Goal: Information Seeking & Learning: Learn about a topic

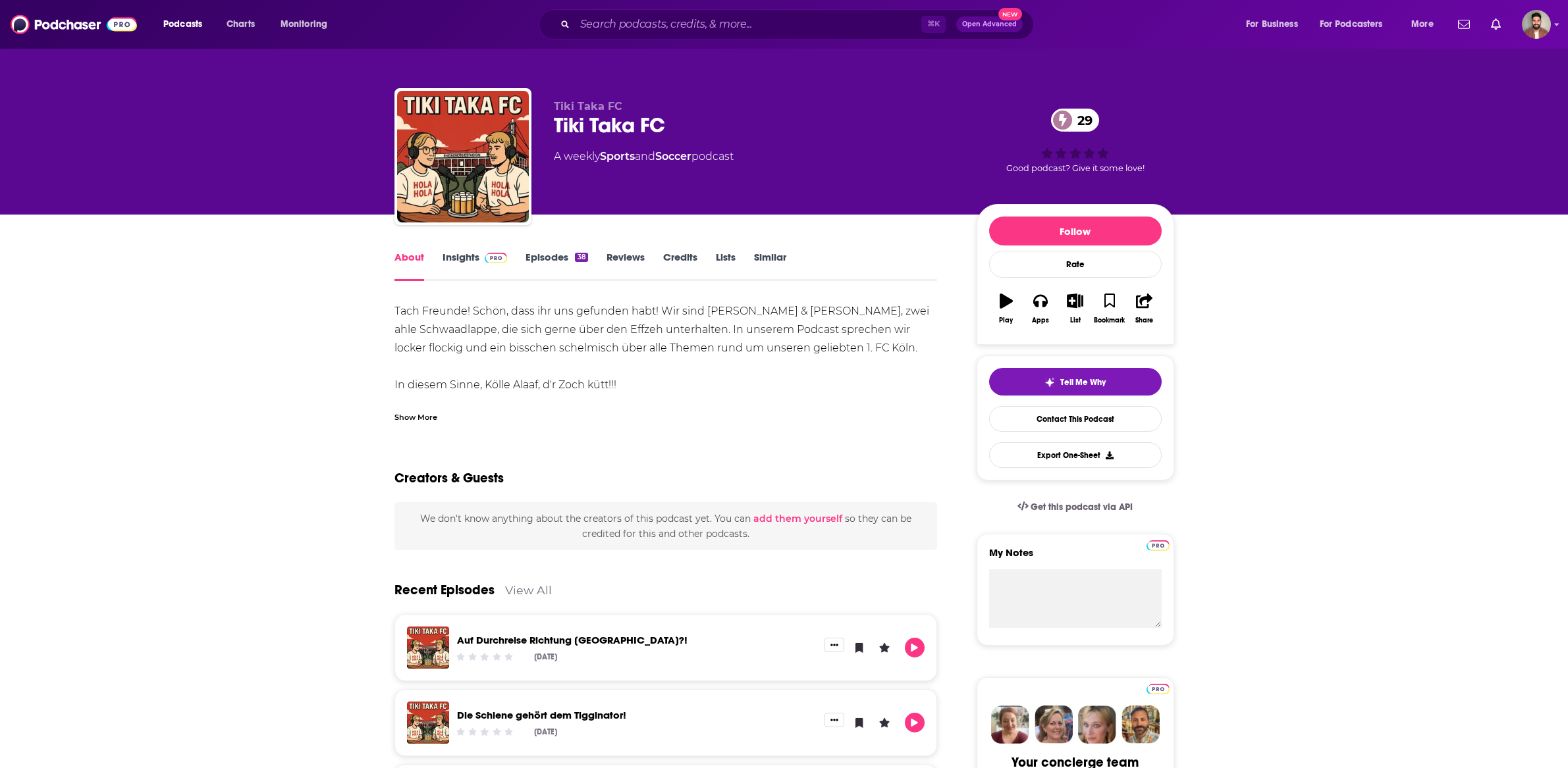
scroll to position [7, 0]
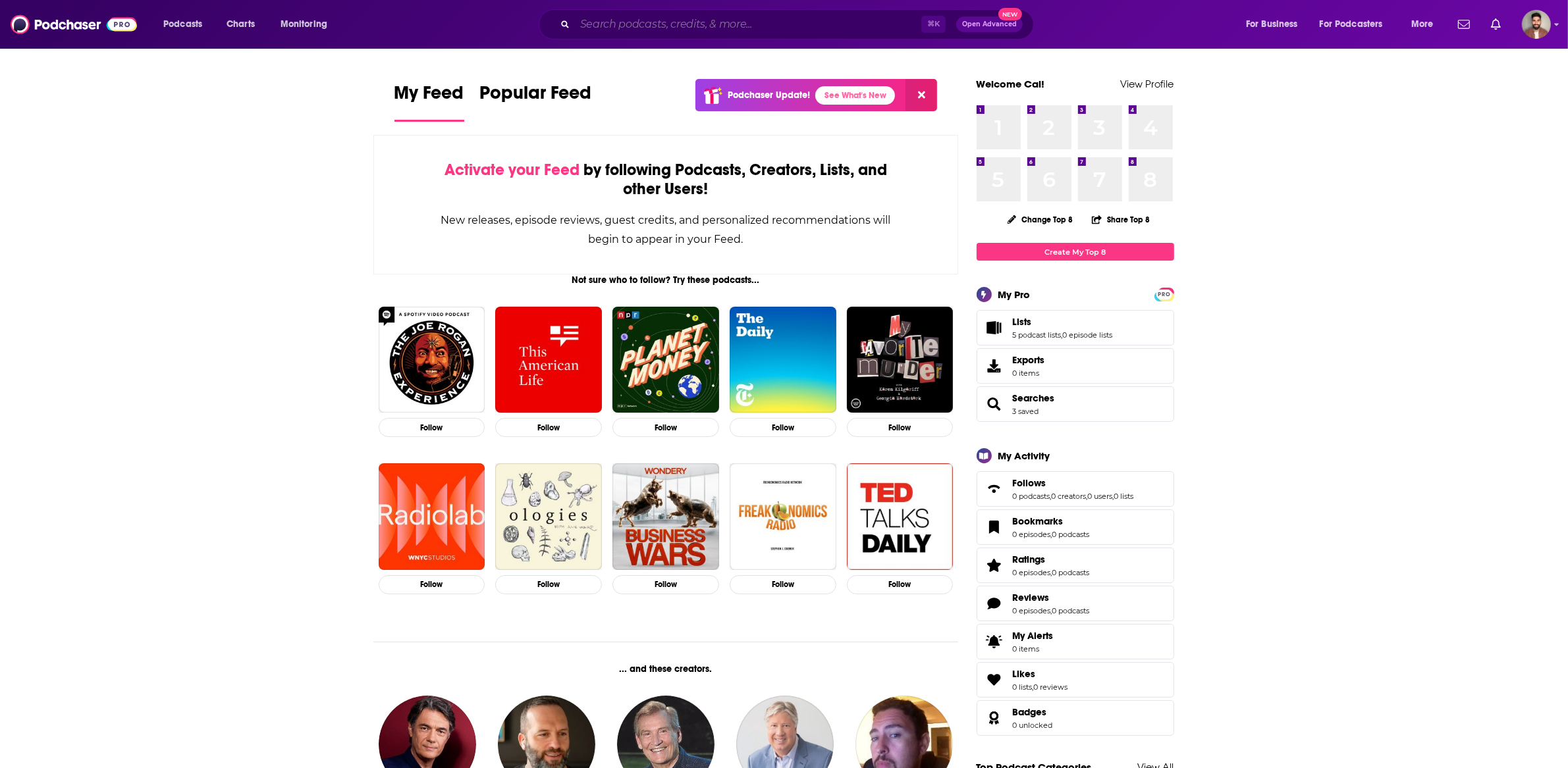
click at [696, 28] on input "Search podcasts, credits, & more..." at bounding box center [748, 24] width 347 height 21
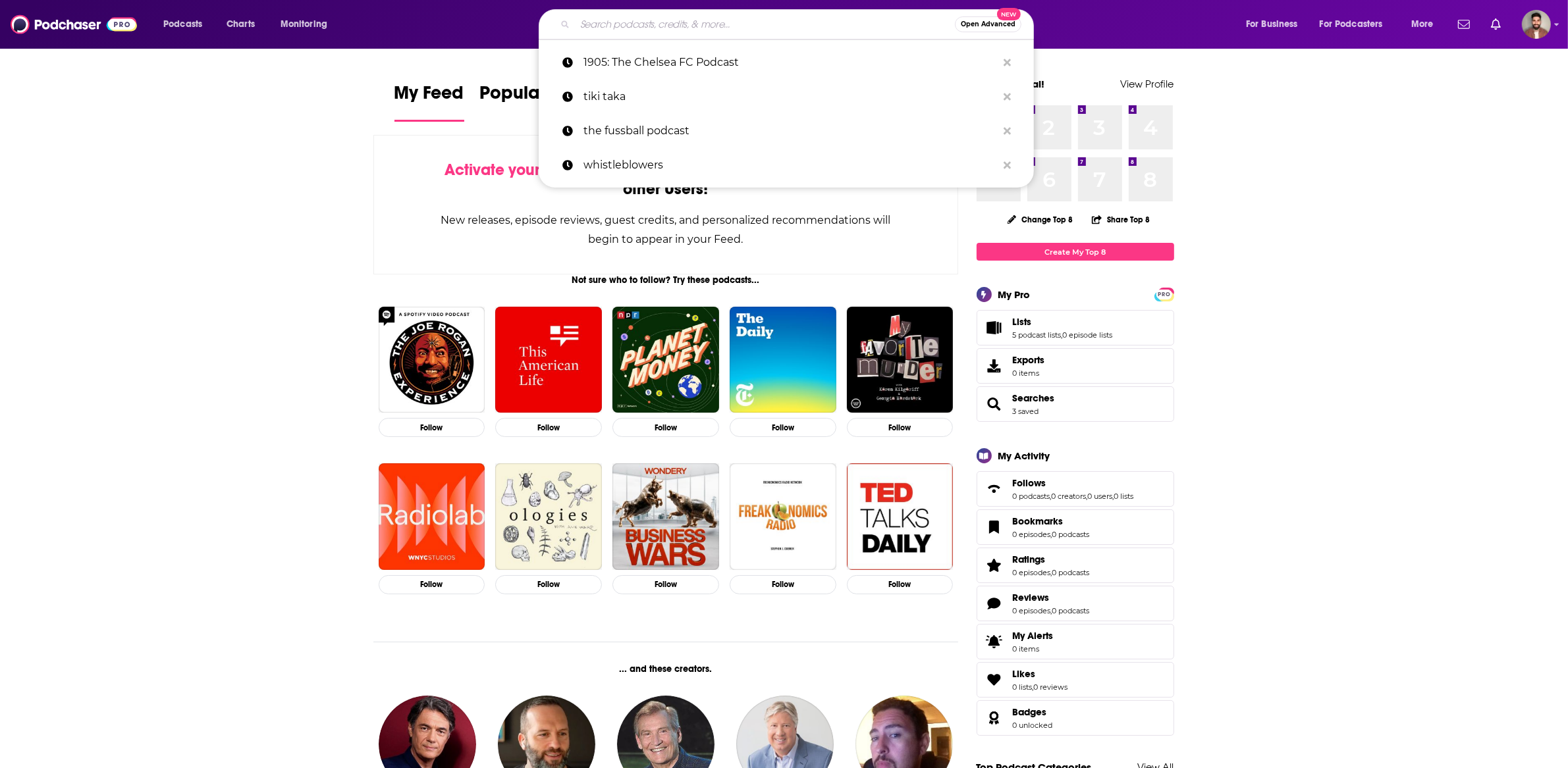
paste input "In the End Zone UK"
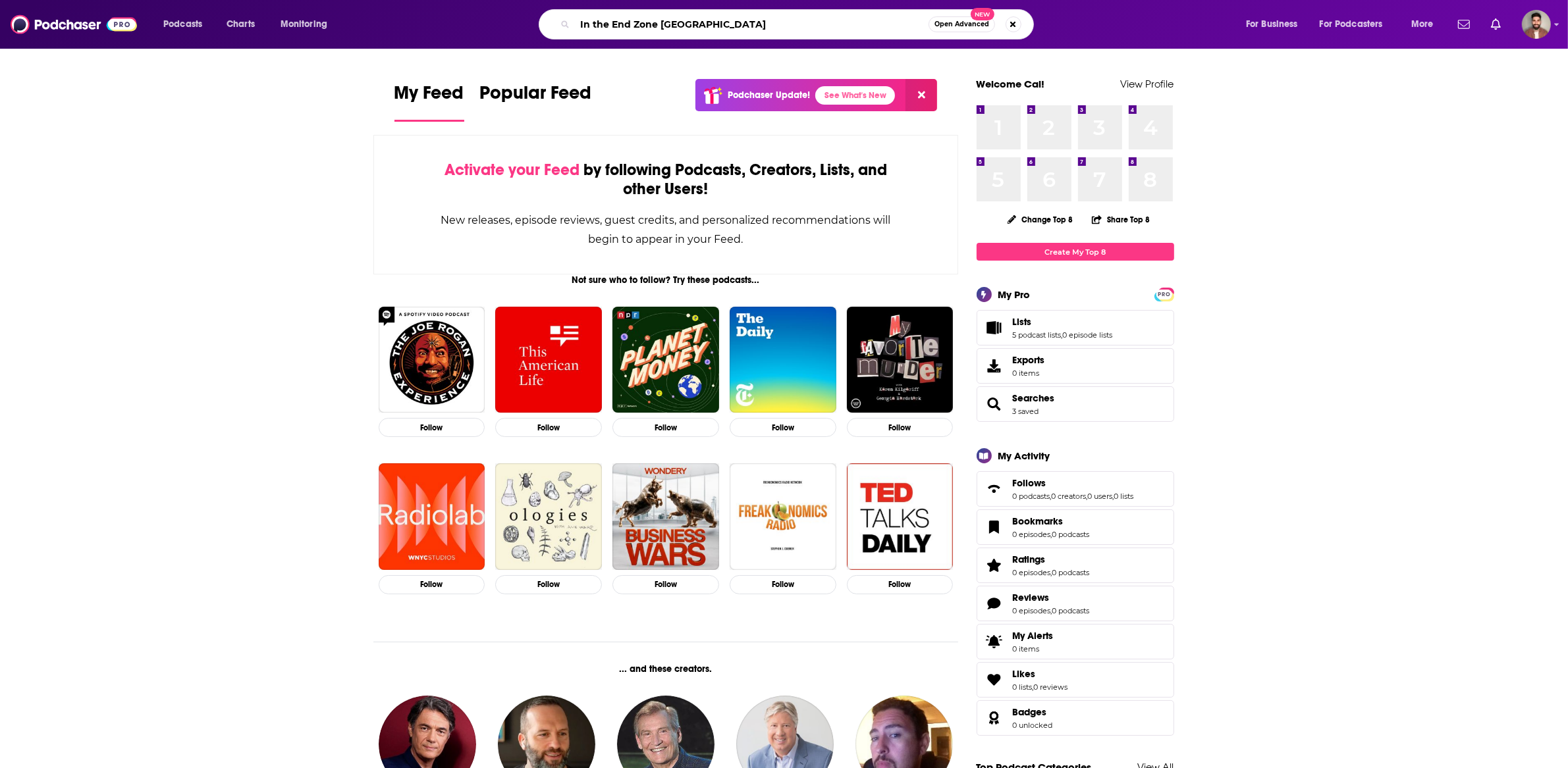
type input "In the End Zone UK"
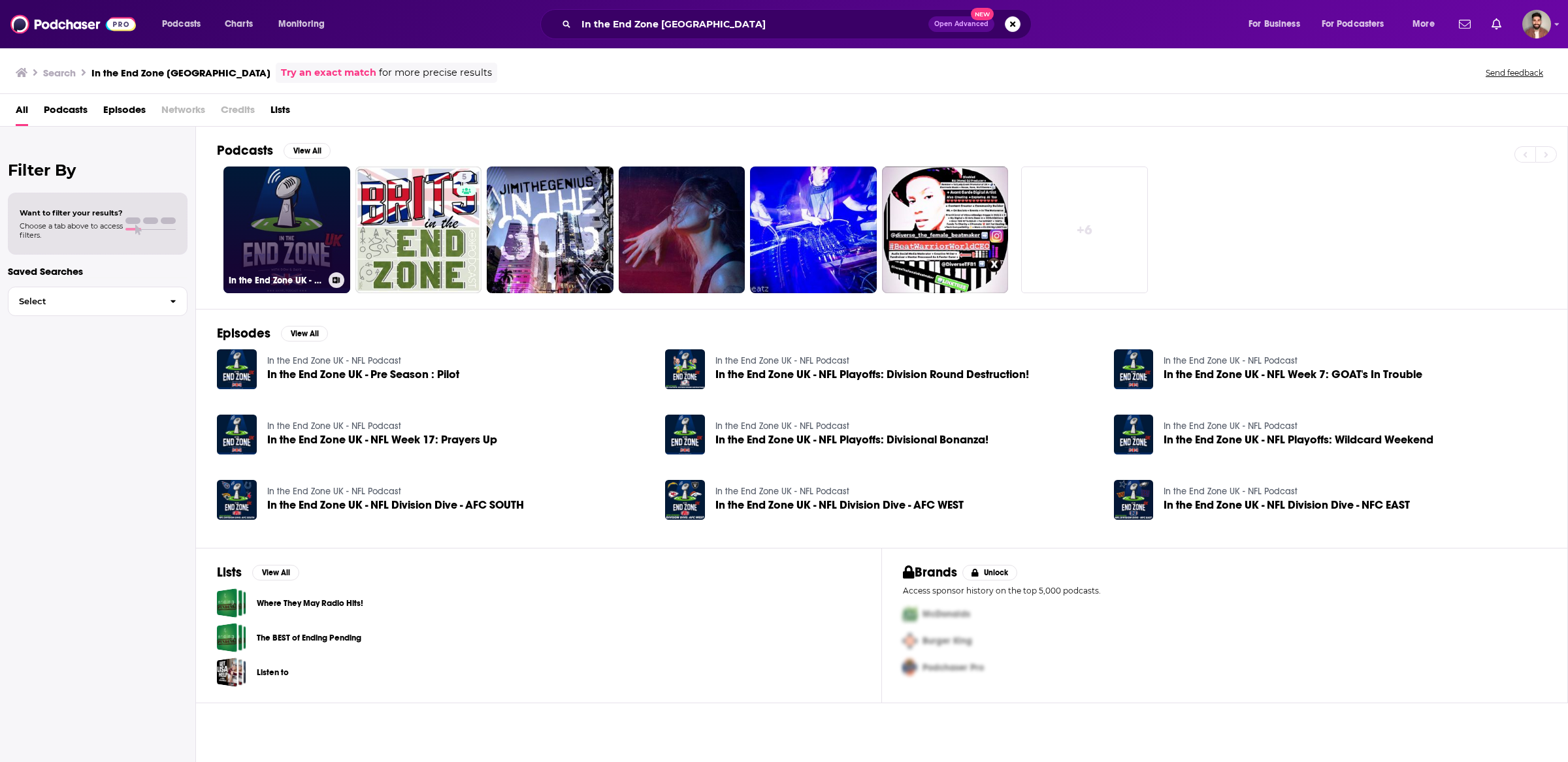
click at [278, 228] on link "In the End Zone UK - NFL Podcast" at bounding box center [286, 229] width 126 height 126
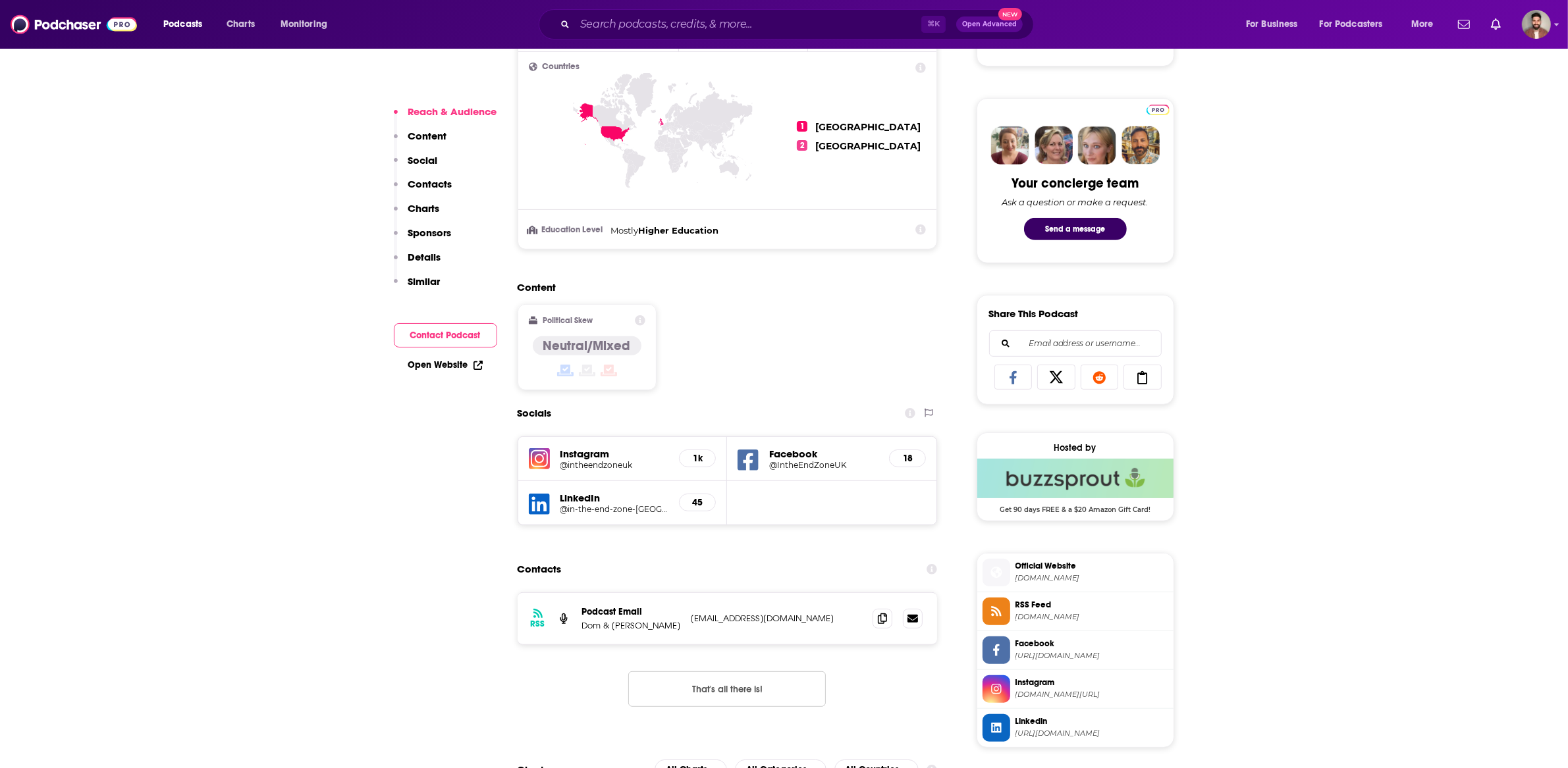
scroll to position [588, 0]
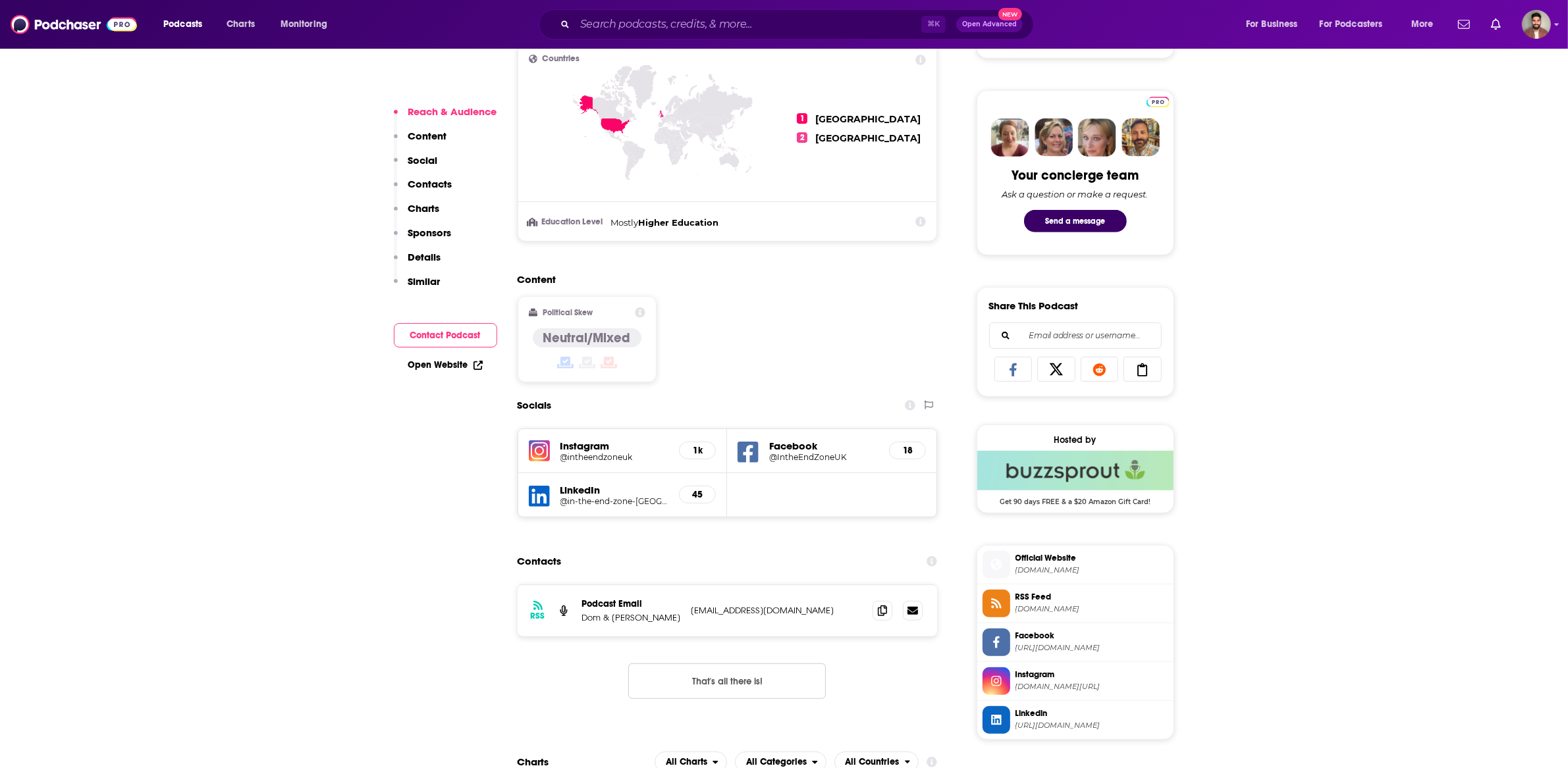
click at [579, 448] on h5 "Instagram" at bounding box center [615, 446] width 109 height 13
click at [576, 457] on h5 "@intheendzoneuk" at bounding box center [615, 457] width 109 height 10
click at [636, 24] on input "Search podcasts, credits, & more..." at bounding box center [748, 24] width 347 height 21
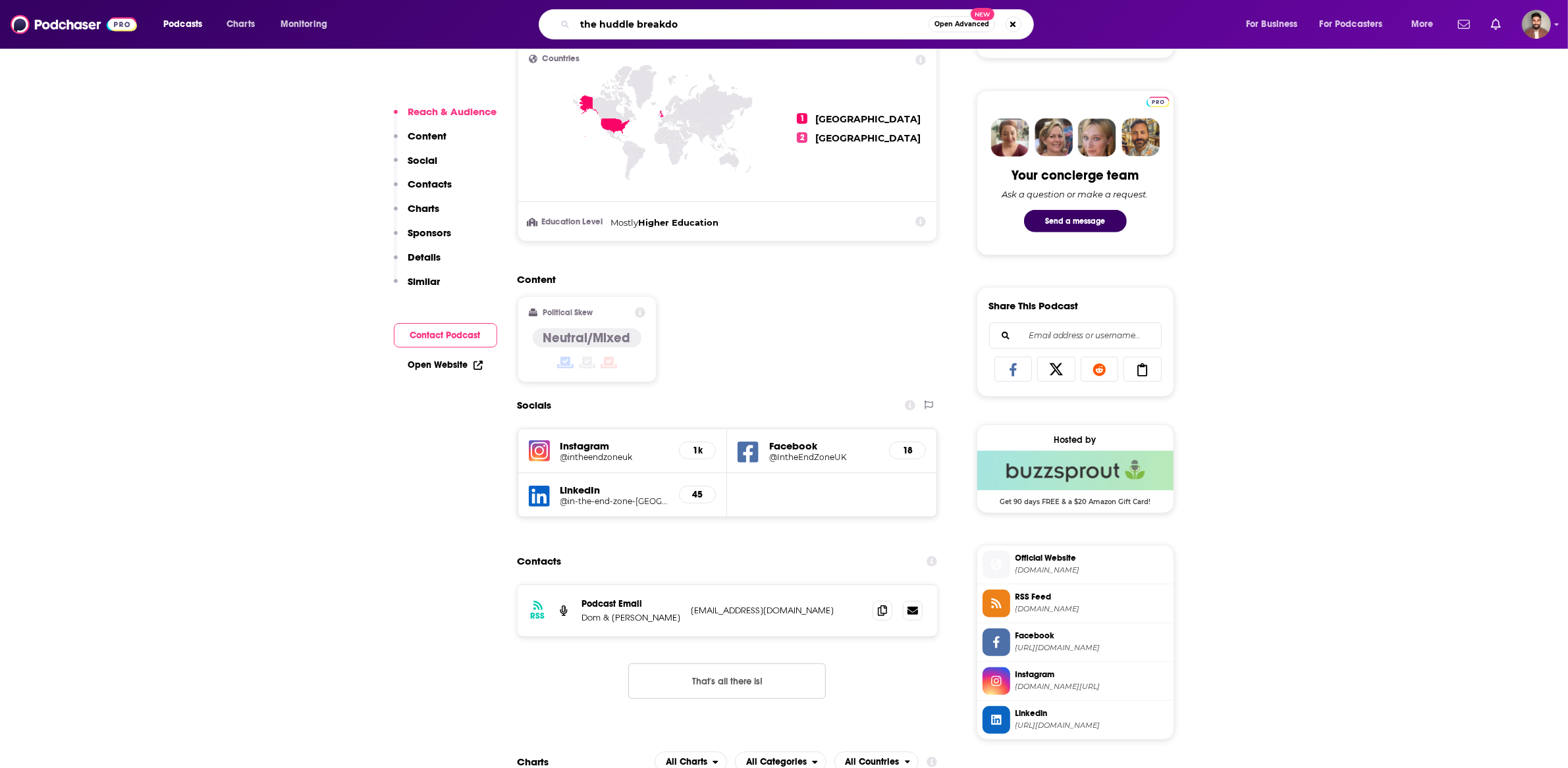
type input "the huddle breakdow"
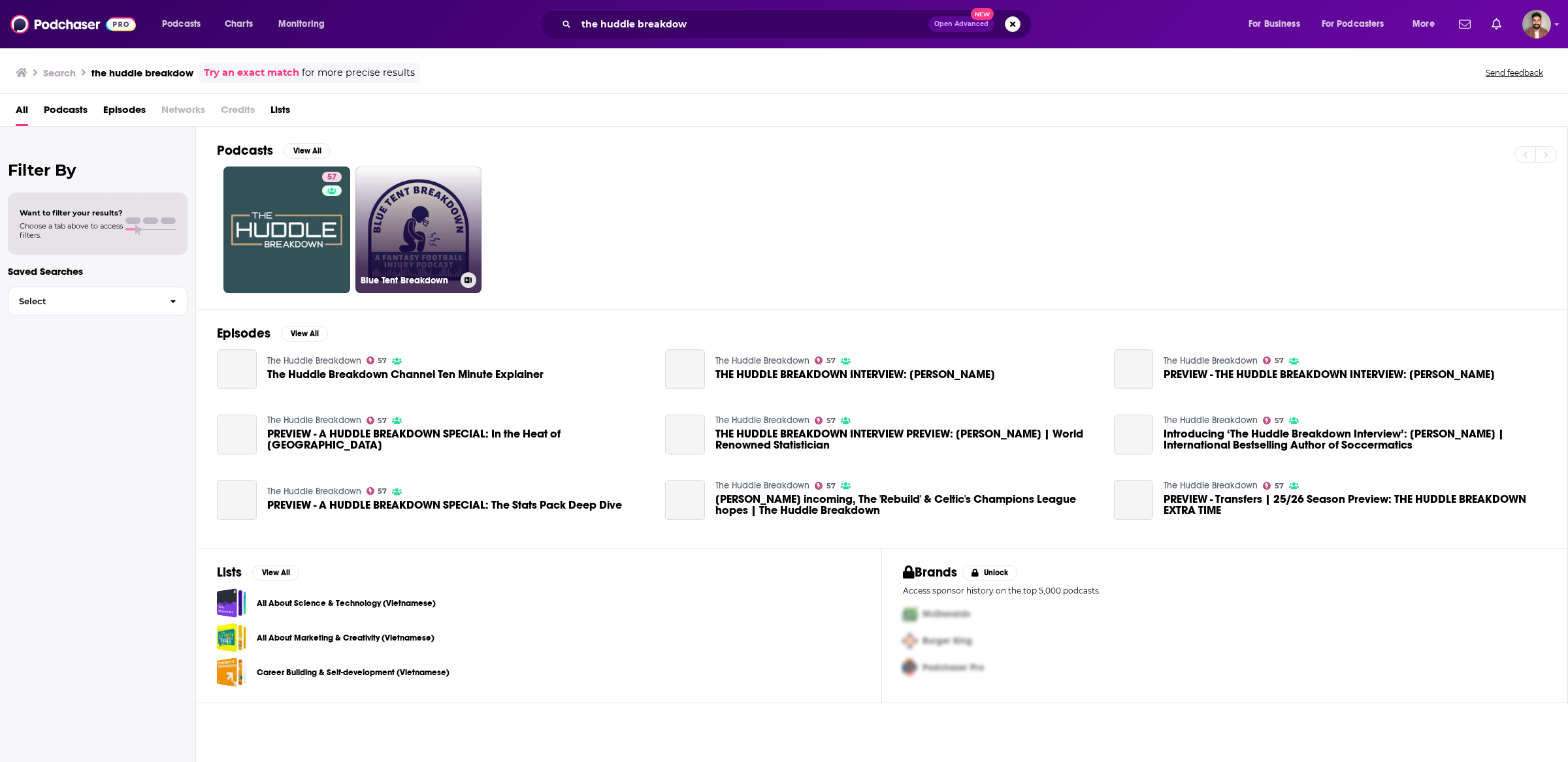
click at [356, 239] on link "Blue Tent Breakdown" at bounding box center [418, 229] width 126 height 126
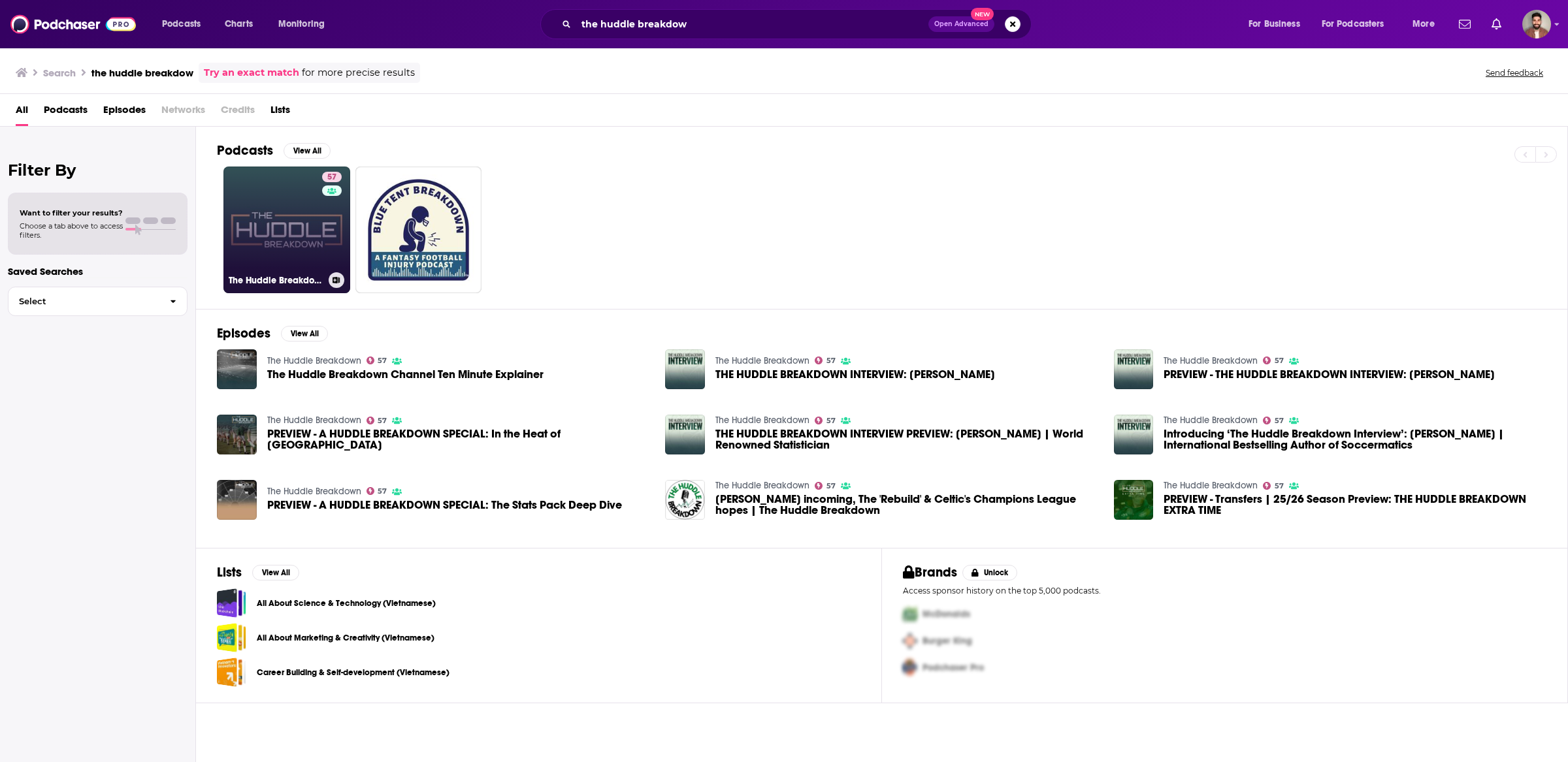
click at [283, 219] on link "57 The Huddle Breakdown" at bounding box center [286, 229] width 126 height 126
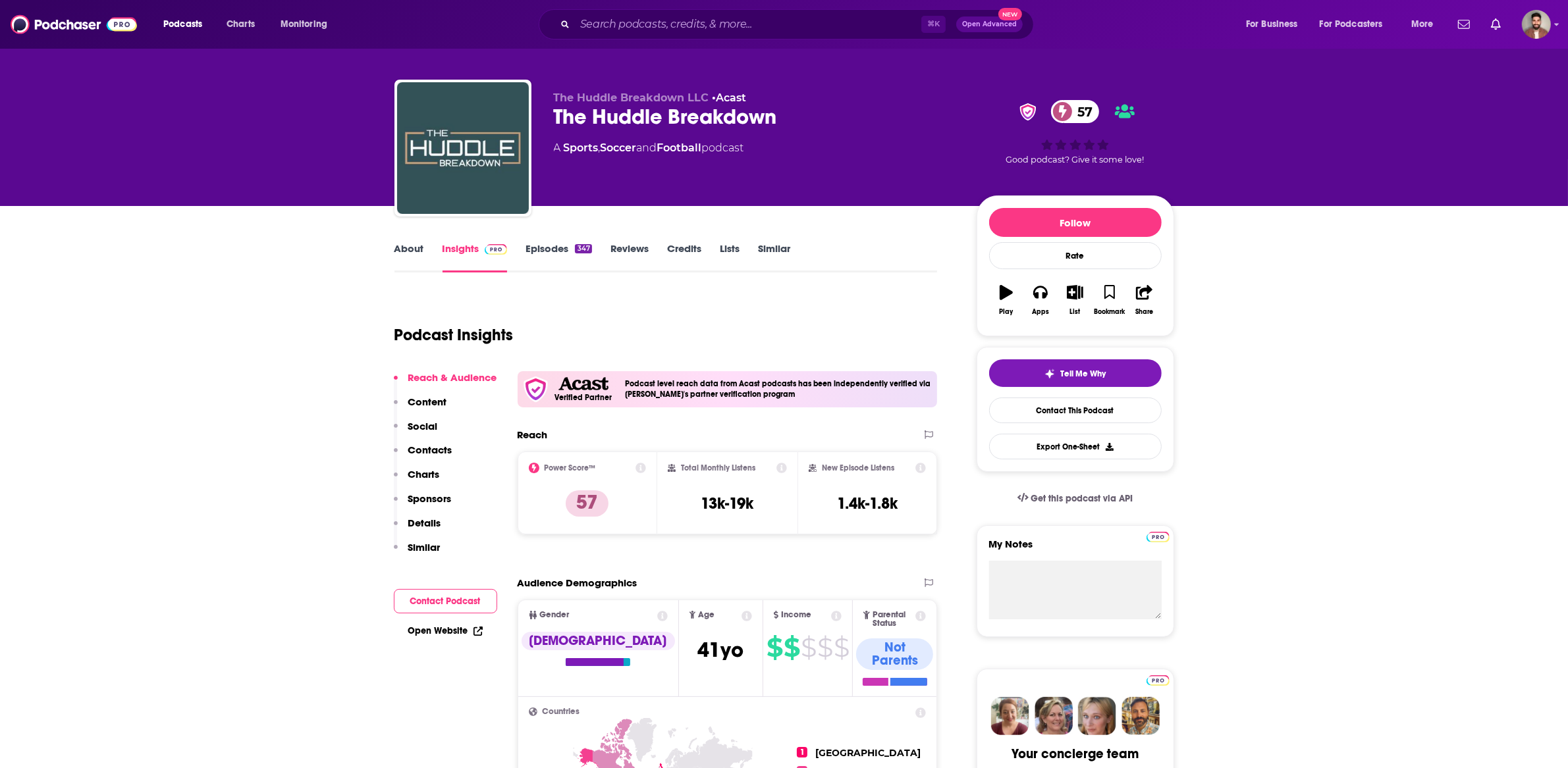
scroll to position [7, 0]
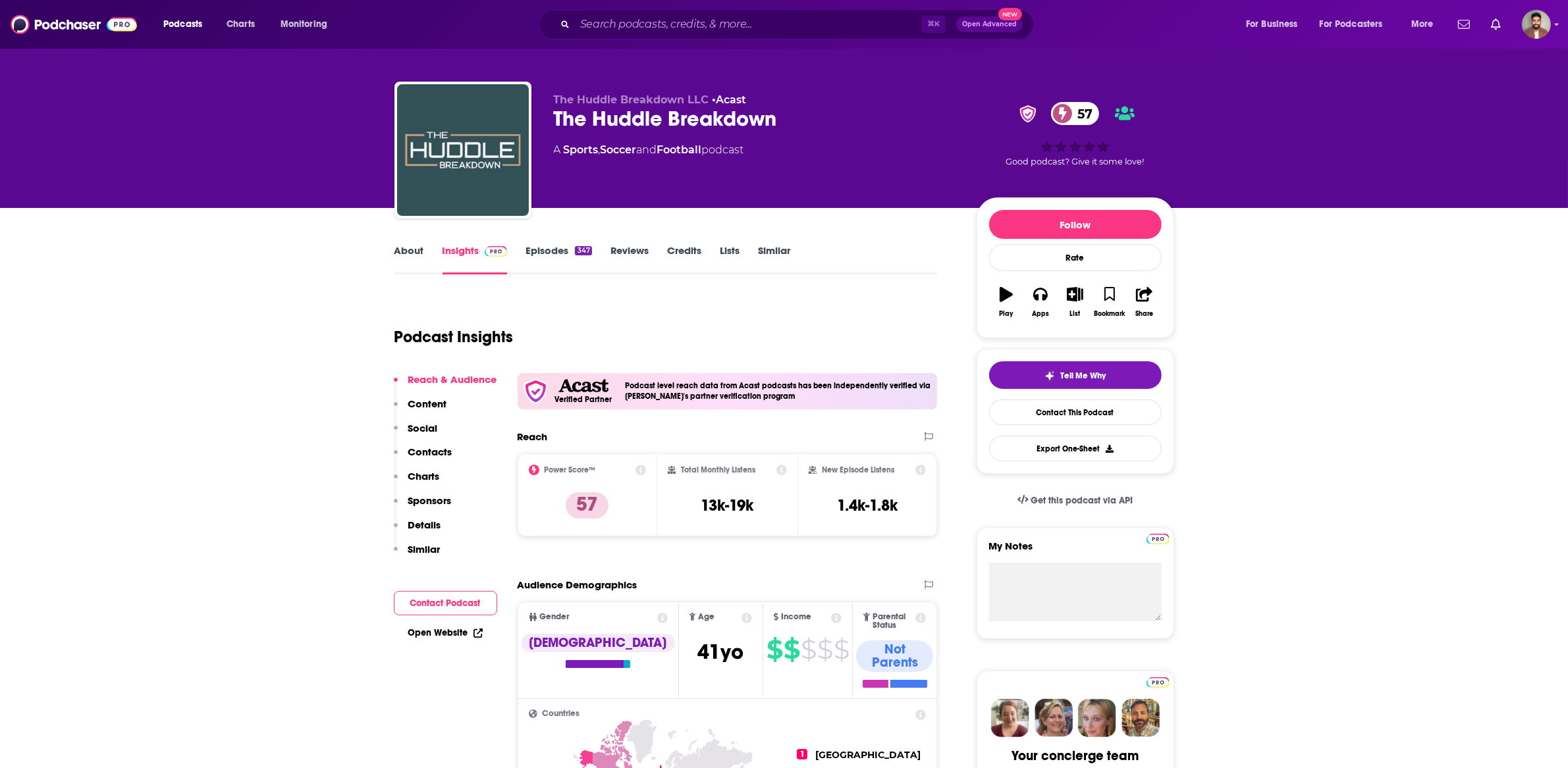
click at [398, 251] on link "About" at bounding box center [409, 260] width 30 height 30
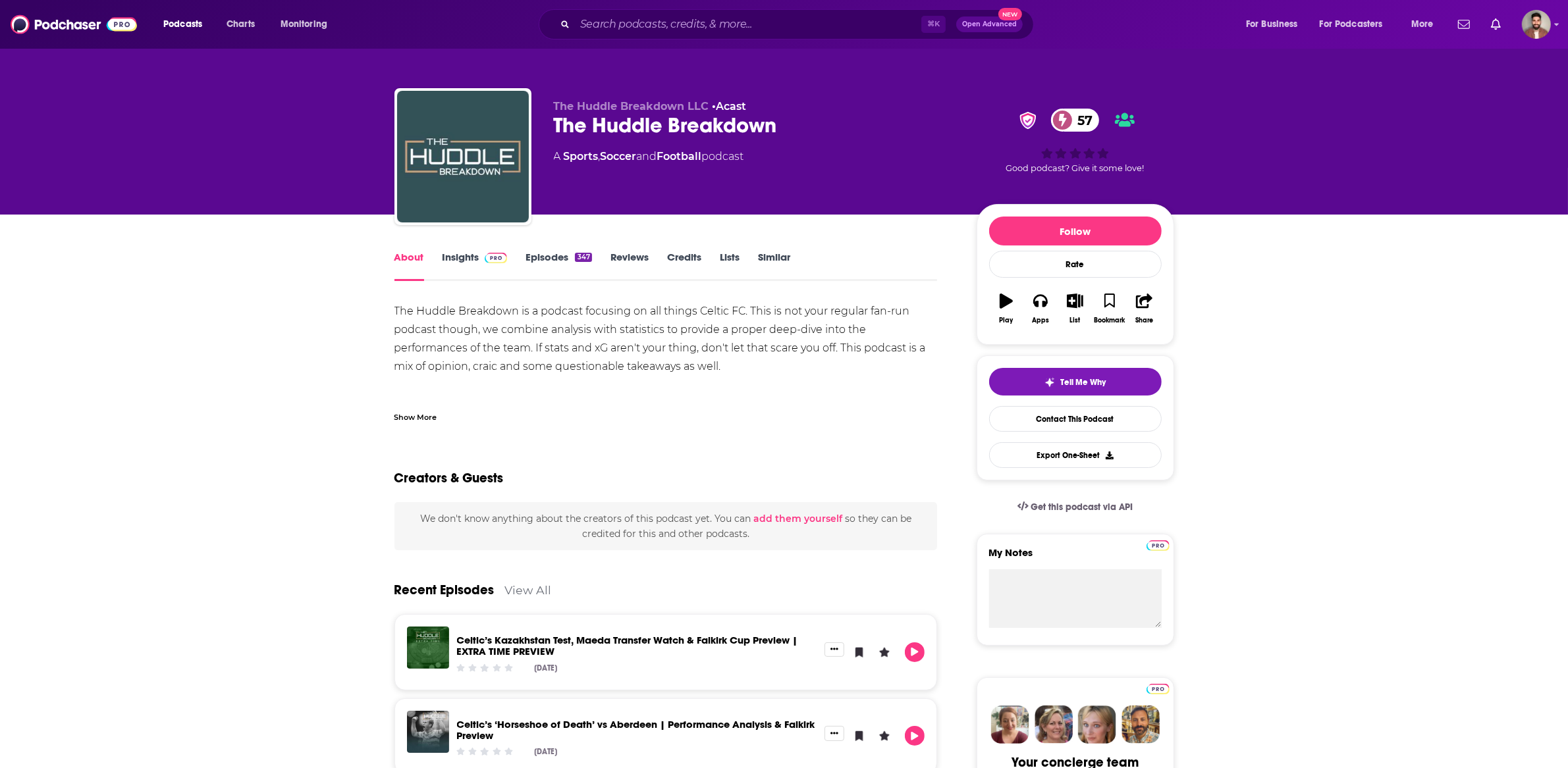
click at [467, 266] on link "Insights" at bounding box center [475, 266] width 65 height 30
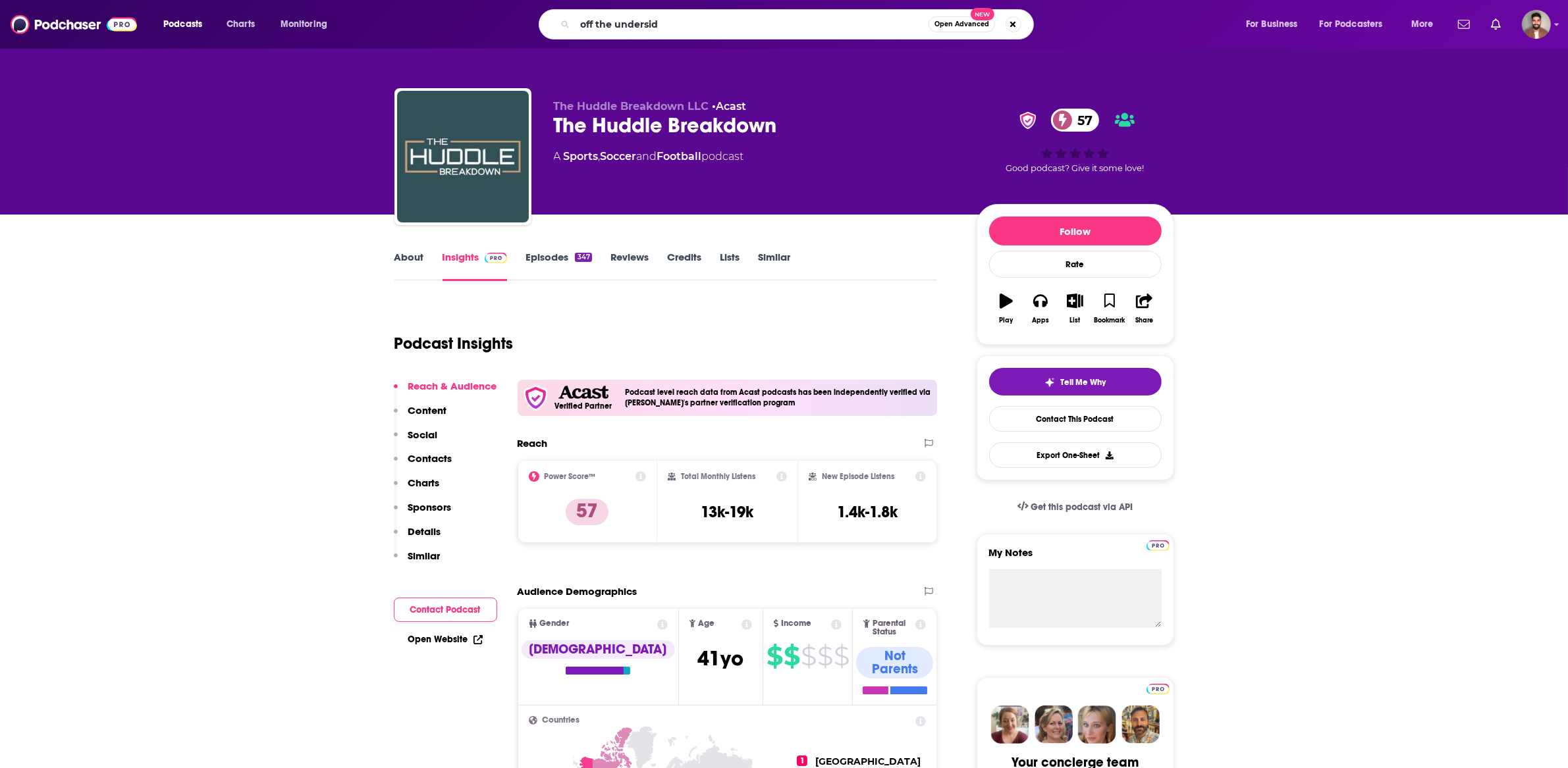
type input "off the underside"
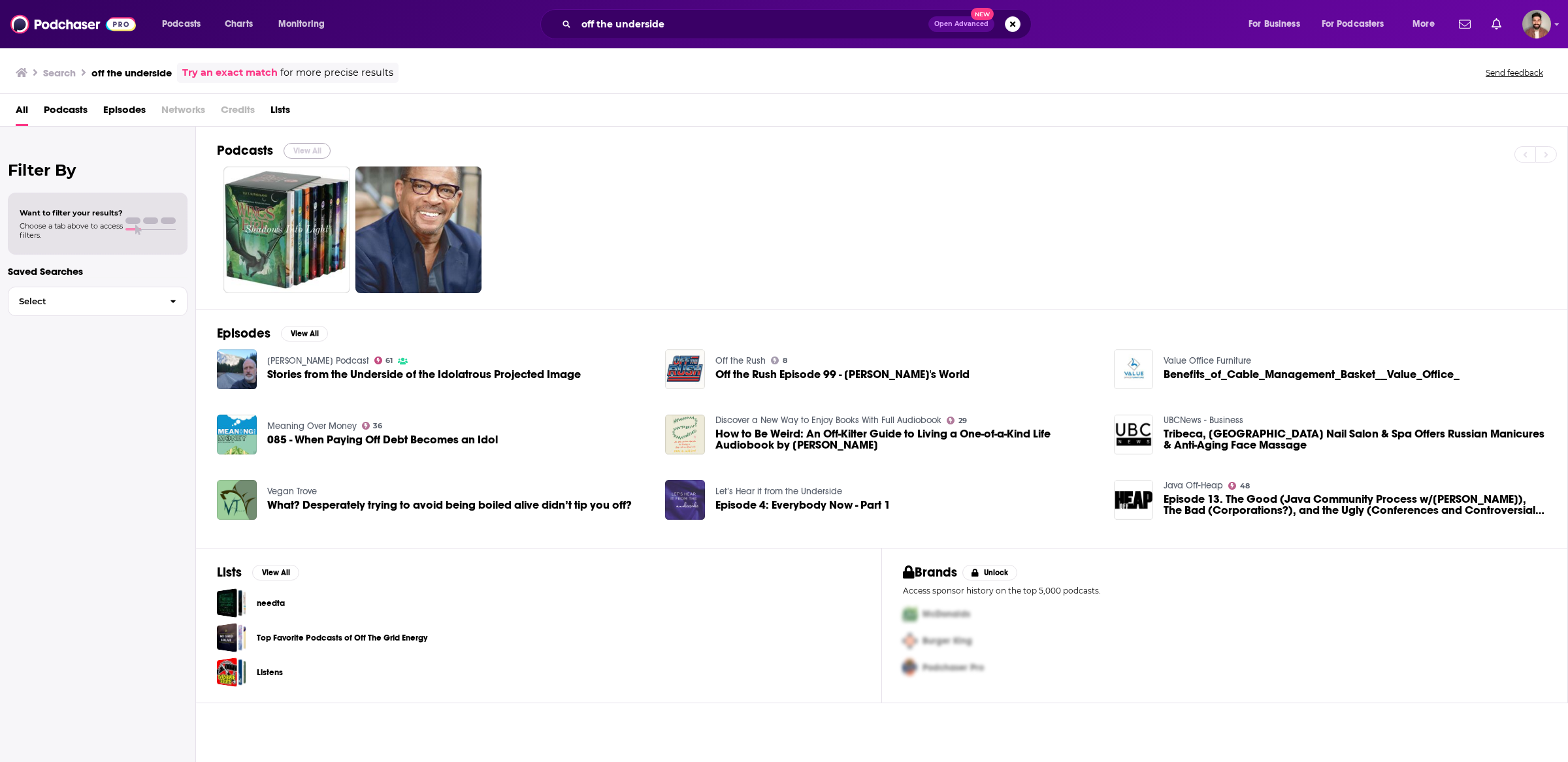
click at [312, 153] on button "View All" at bounding box center [307, 151] width 47 height 16
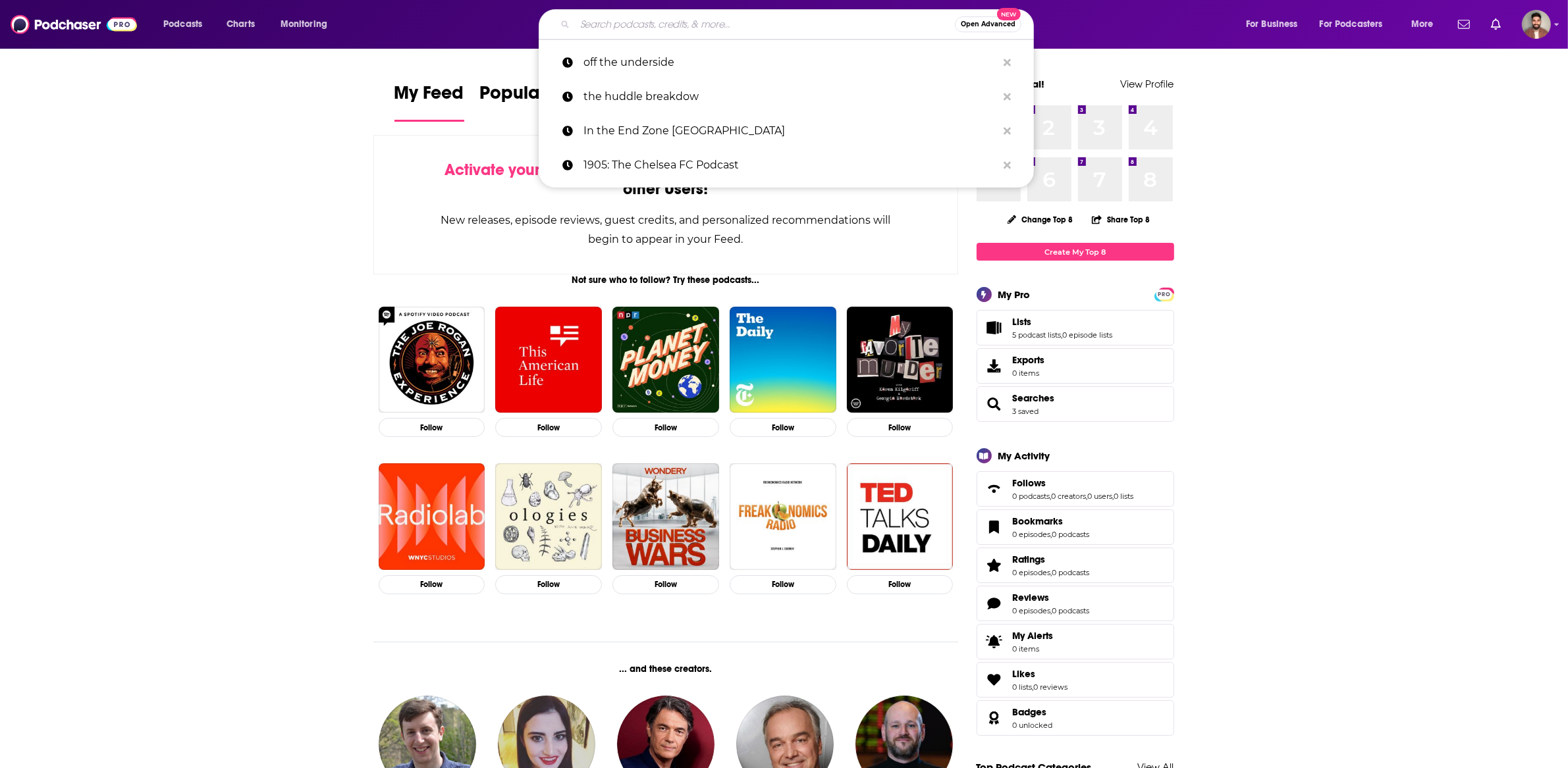
click at [852, 31] on input "Search podcasts, credits, & more..." at bounding box center [765, 24] width 380 height 21
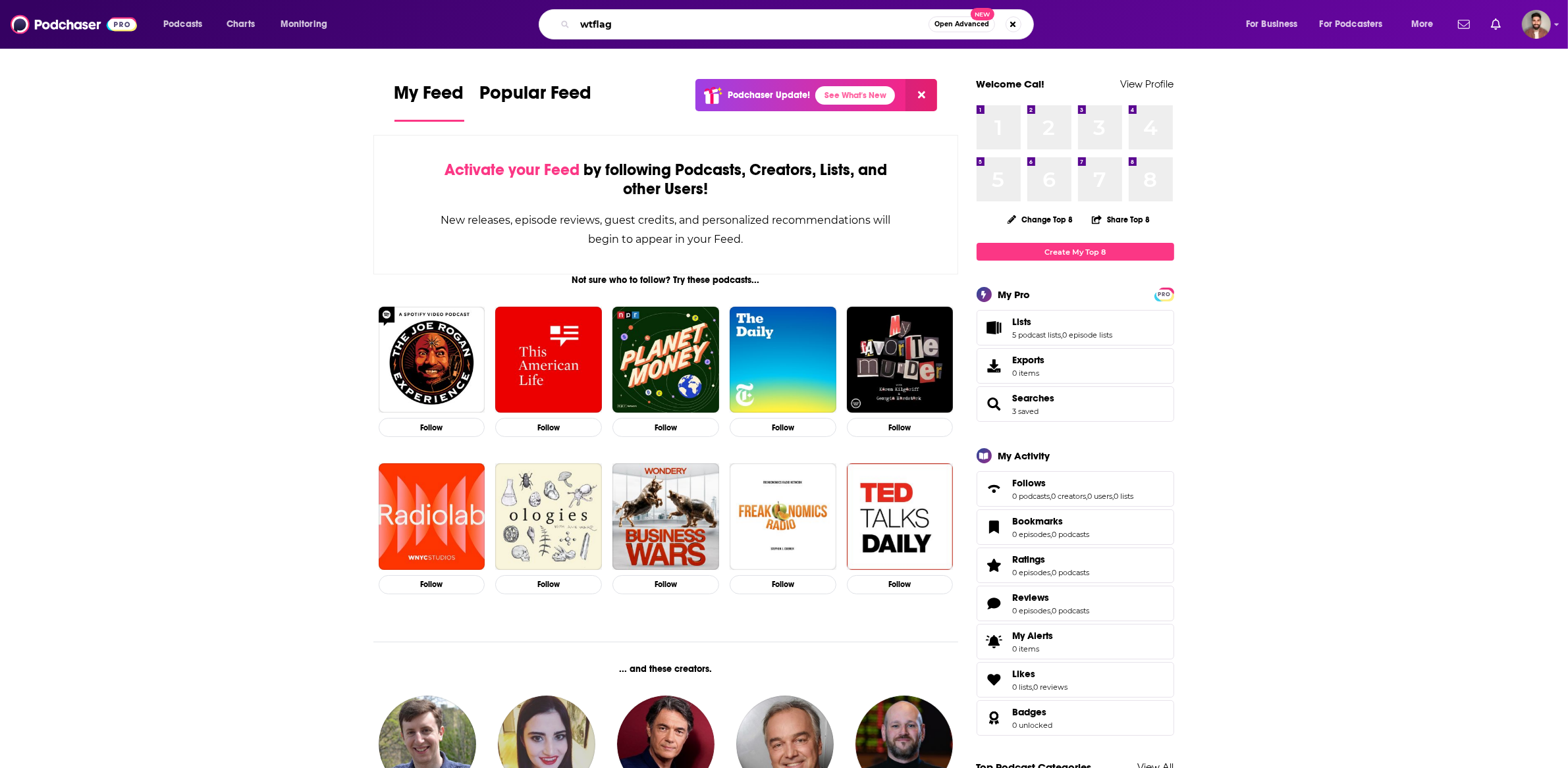
type input "wtflag"
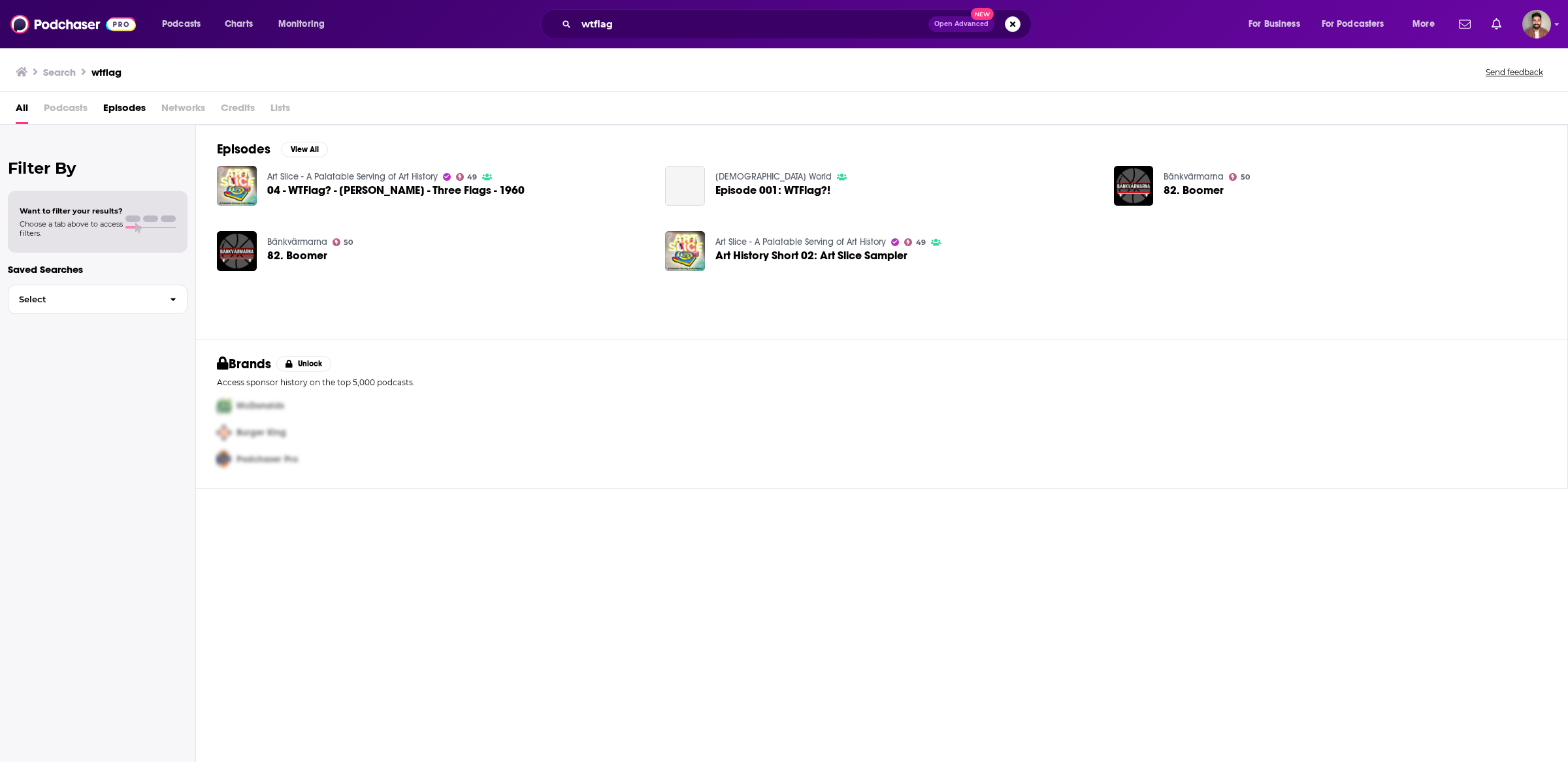
click at [372, 197] on div "04 - WTFlag? - Jasper Johns - Three Flags - 1960" at bounding box center [396, 192] width 258 height 15
click at [375, 193] on span "04 - WTFlag? - Jasper Johns - Three Flags - 1960" at bounding box center [396, 190] width 258 height 11
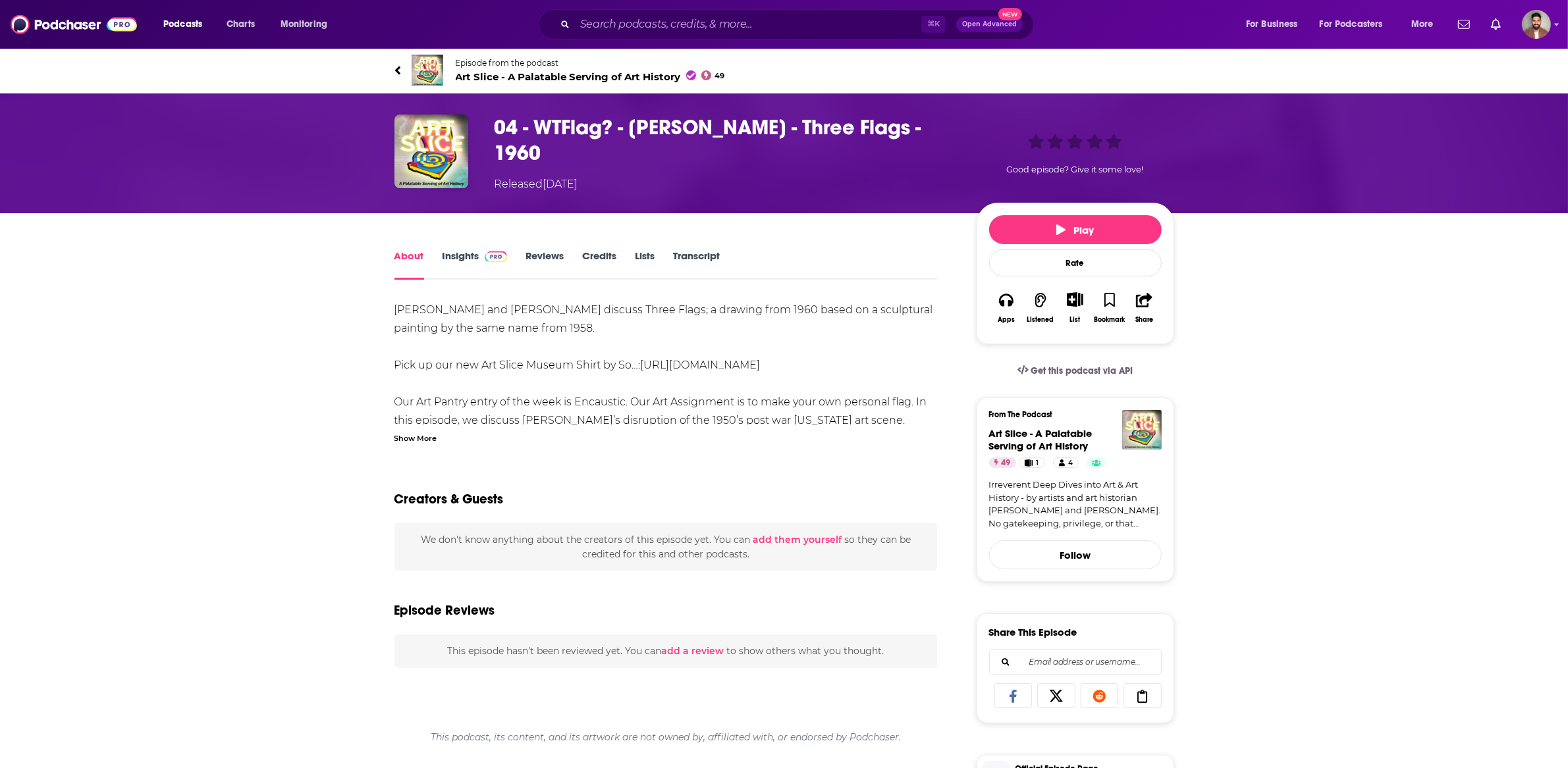
click at [780, 6] on div "Podcasts Charts Monitoring ⌘ K Open Advanced New For Business For Podcasters Mo…" at bounding box center [784, 24] width 1568 height 49
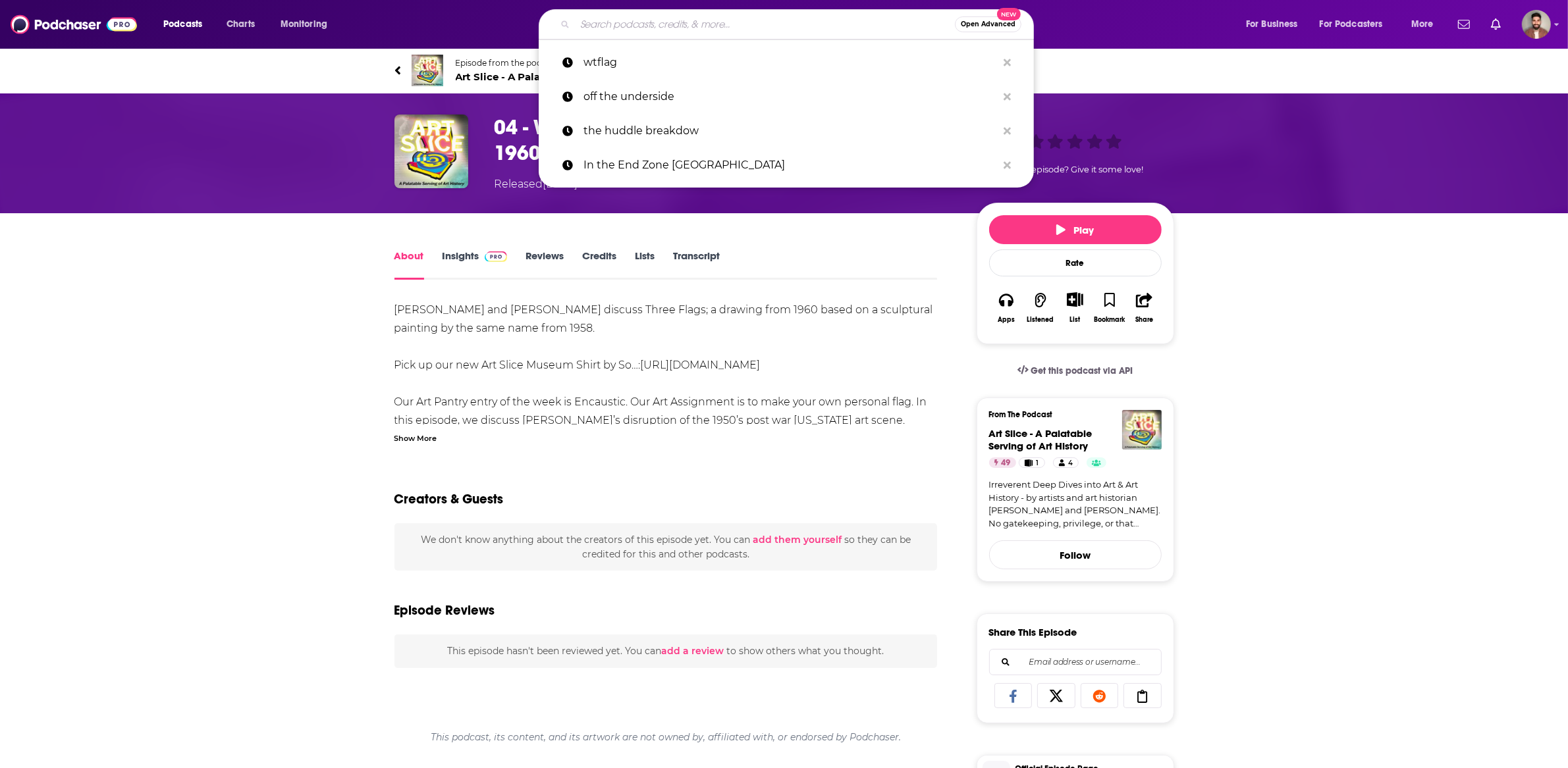
click at [757, 19] on input "Search podcasts, credits, & more..." at bounding box center [765, 24] width 380 height 21
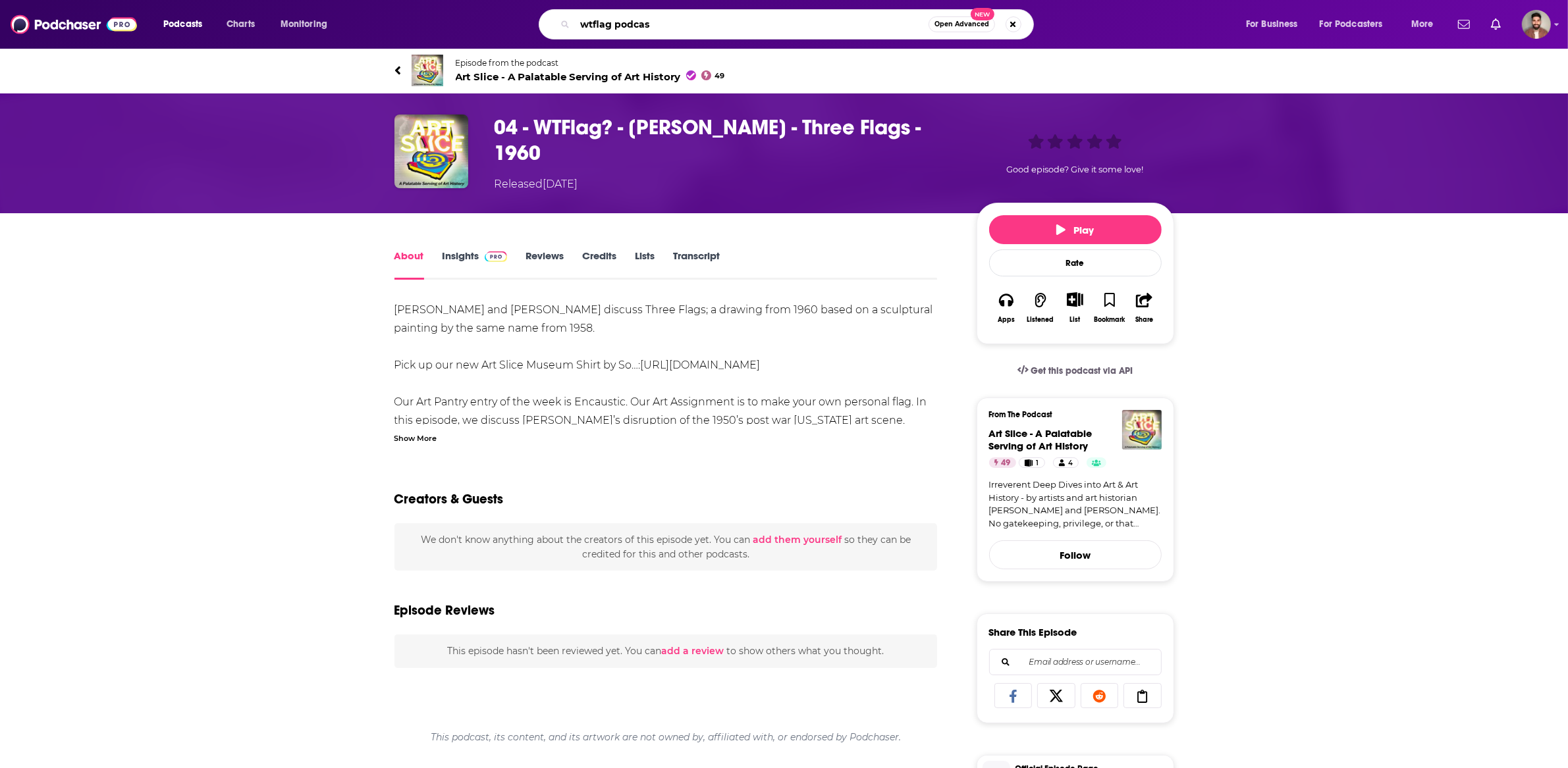
type input "wtflag podcast"
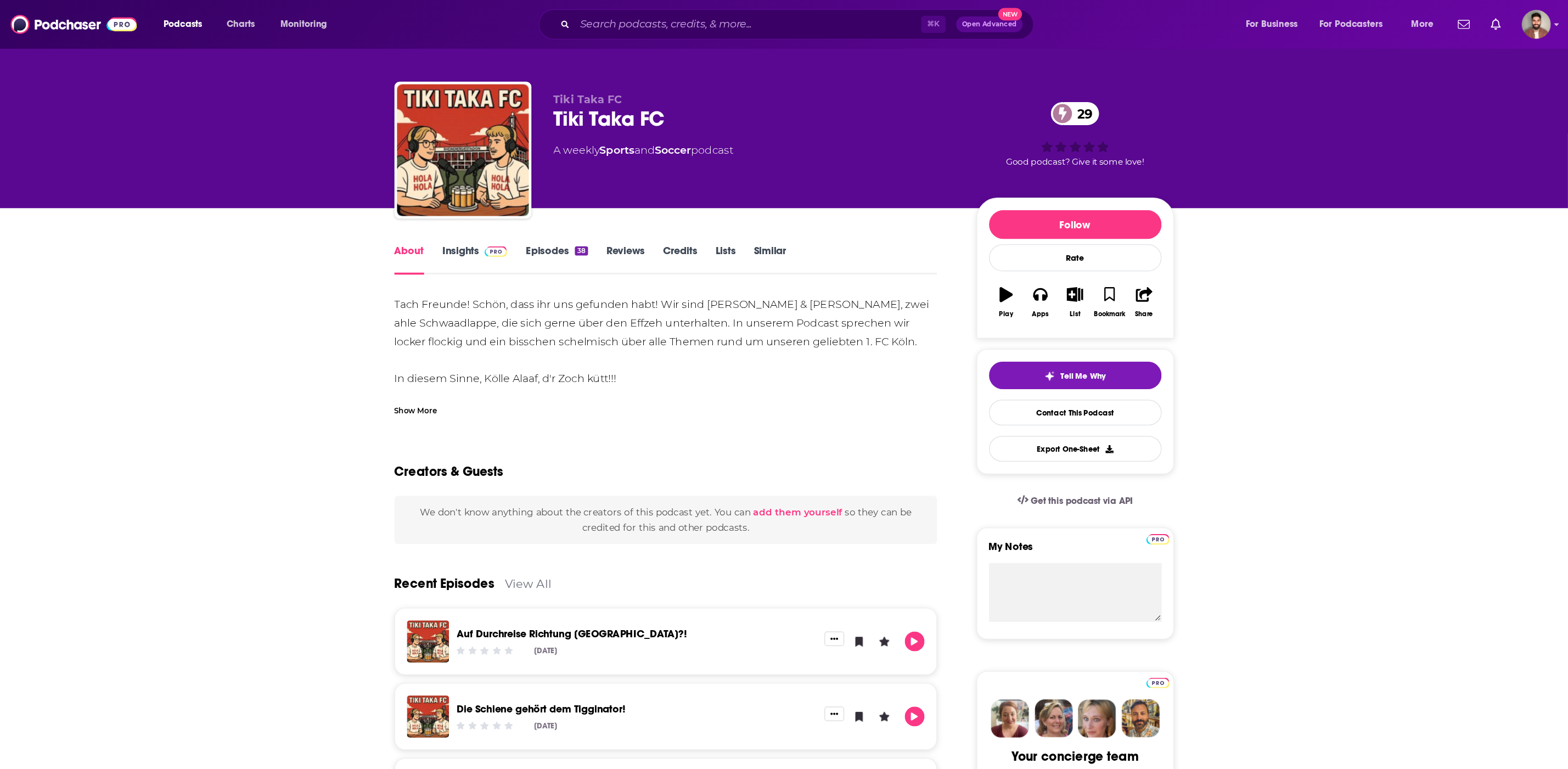
scroll to position [6, 0]
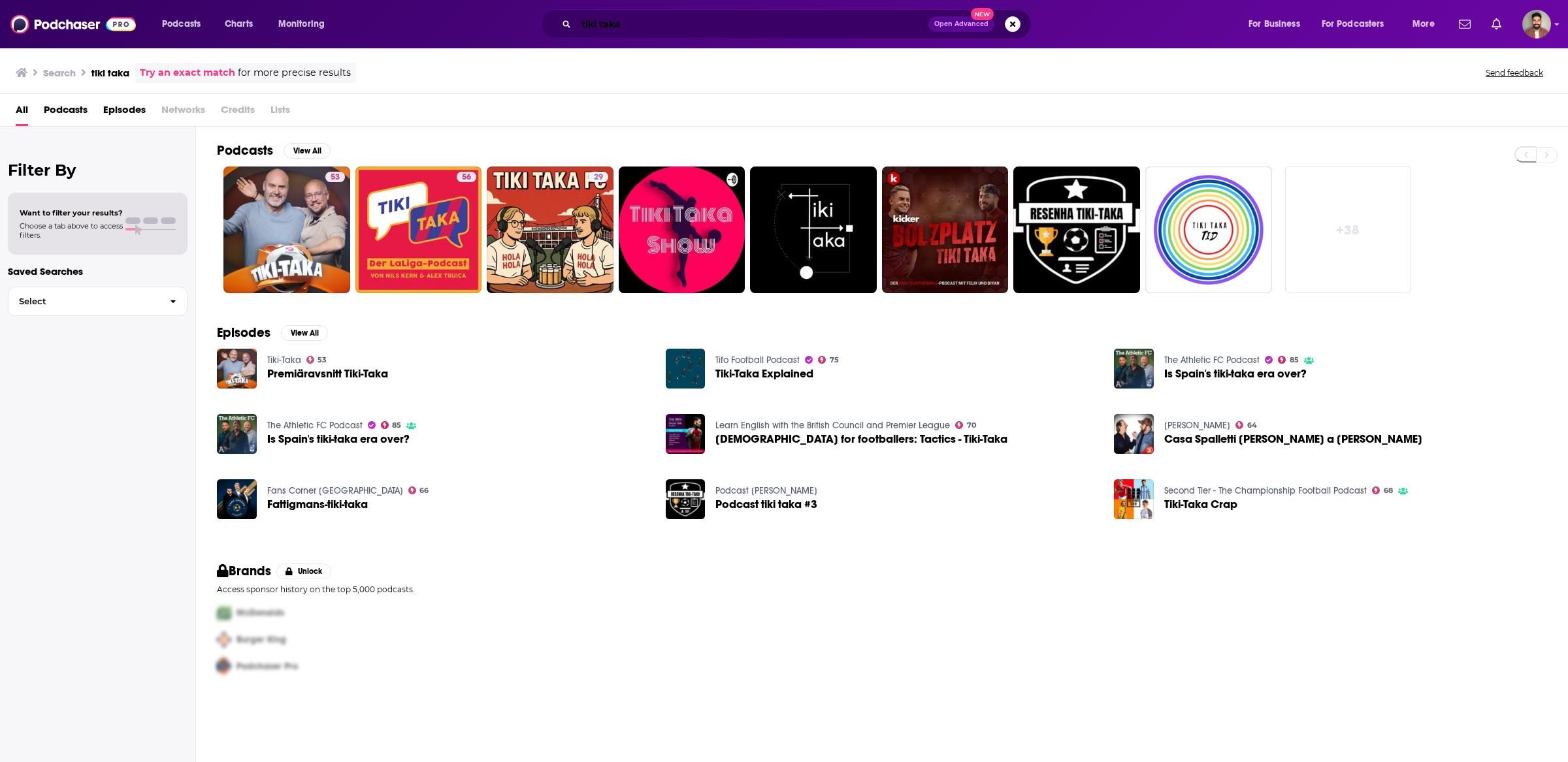
click at [639, 27] on input "tiki taka" at bounding box center [752, 23] width 352 height 21
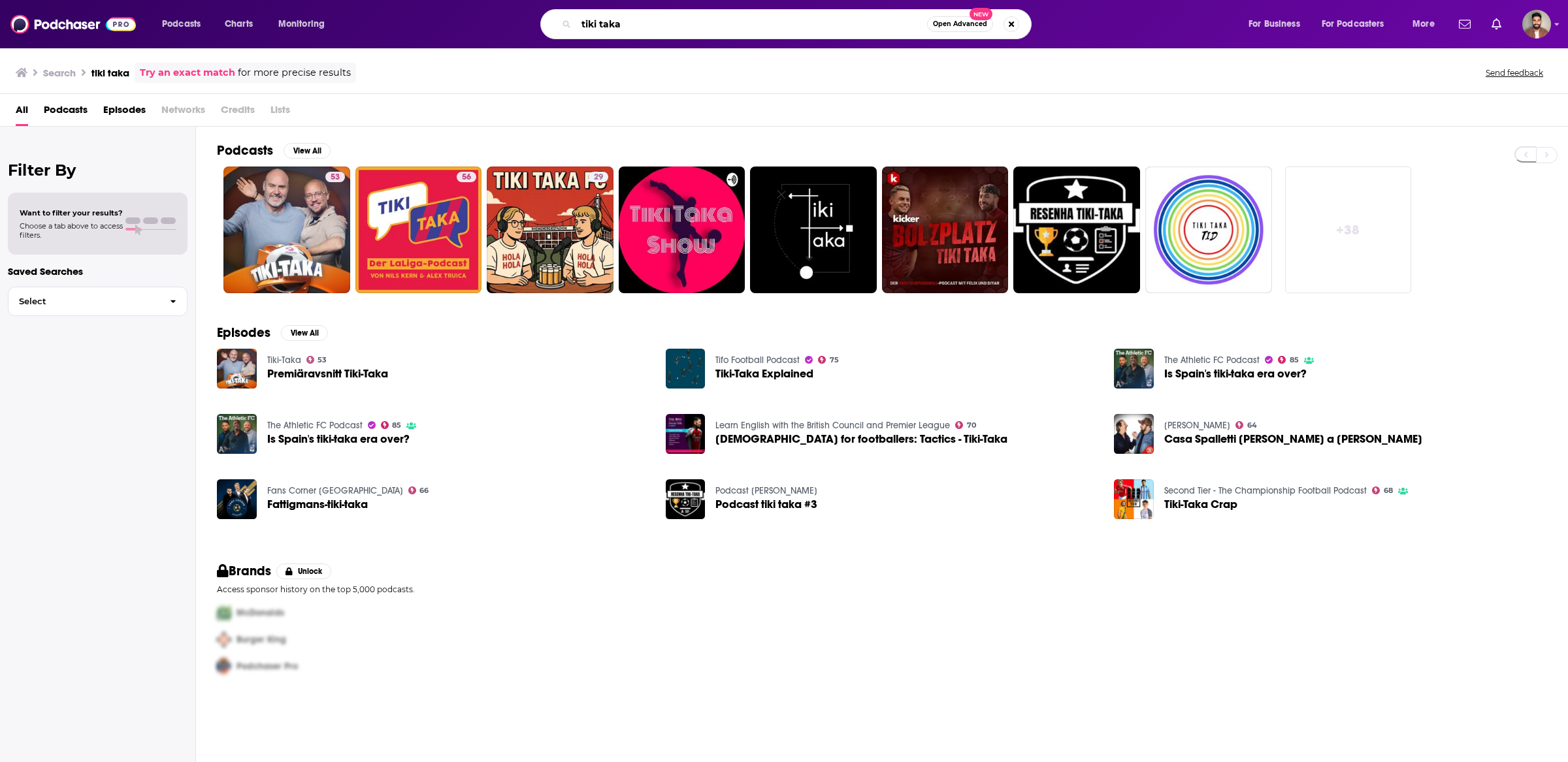
paste input "ENDZN - Der DAZN NFL Talk"
type input "ENDZN - Der DAZN NFL Talk"
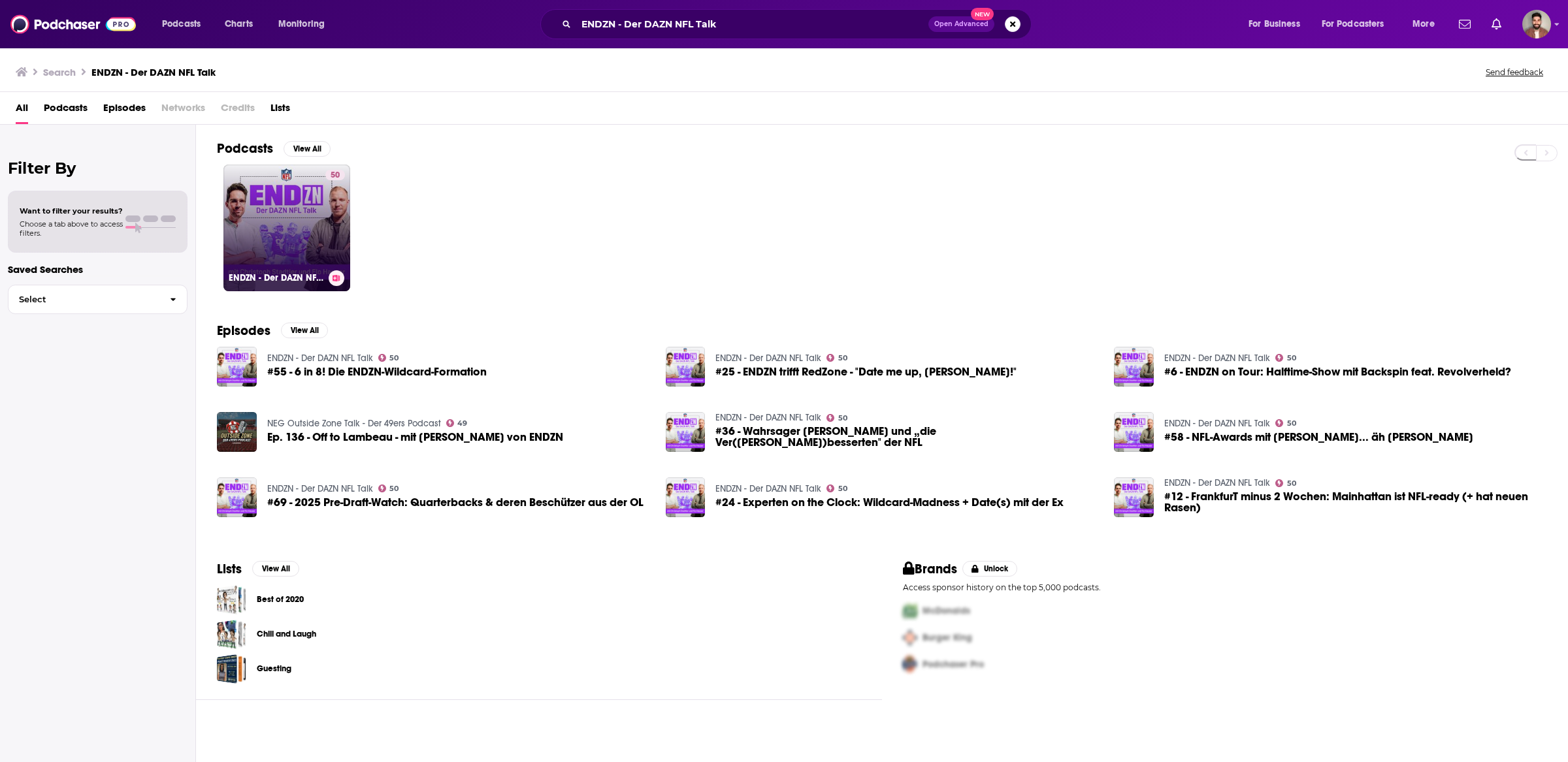
click at [290, 219] on link "50 ENDZN - Der DAZN NFL Talk" at bounding box center [286, 228] width 126 height 126
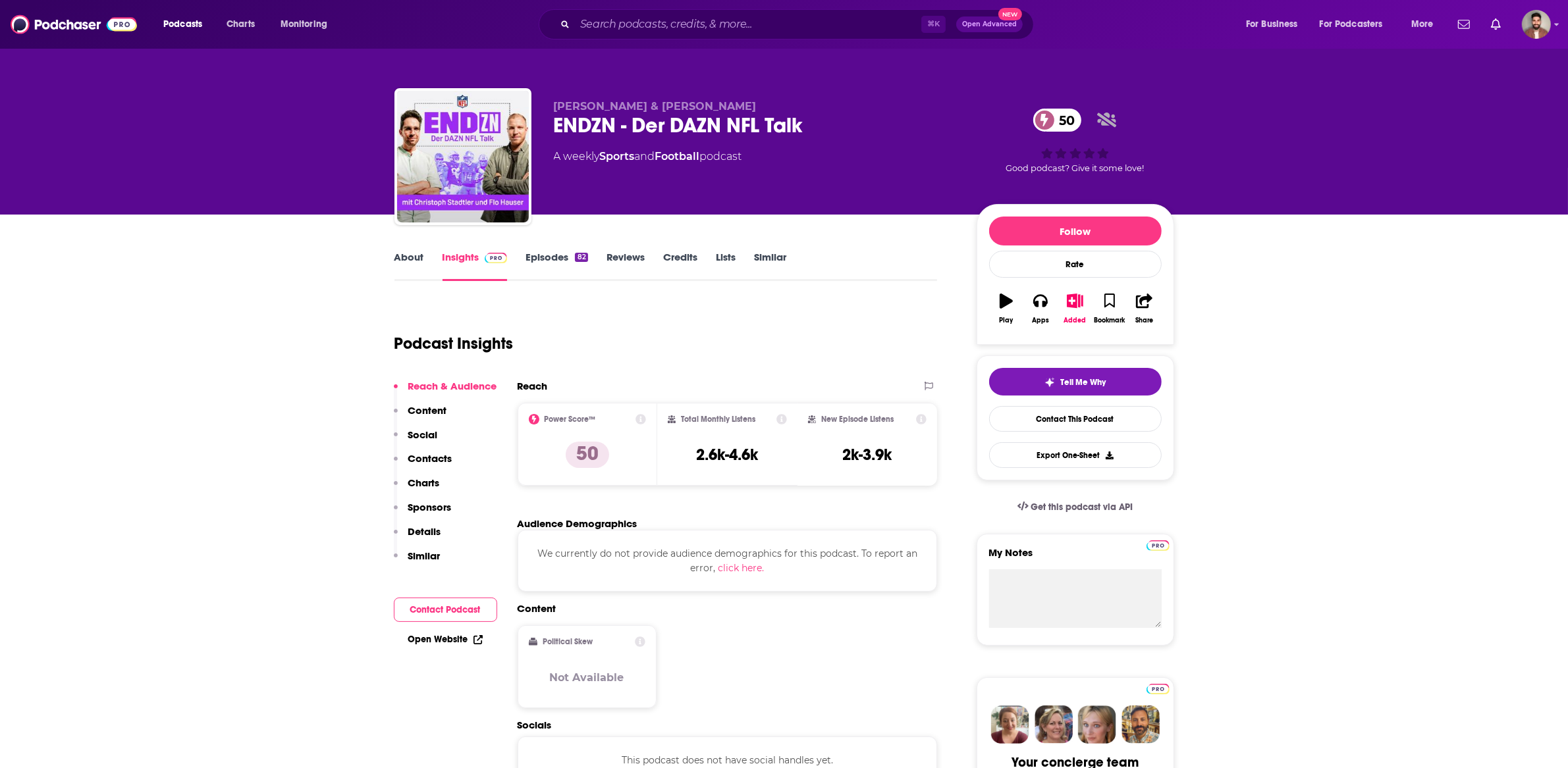
click at [422, 254] on link "About" at bounding box center [409, 266] width 30 height 30
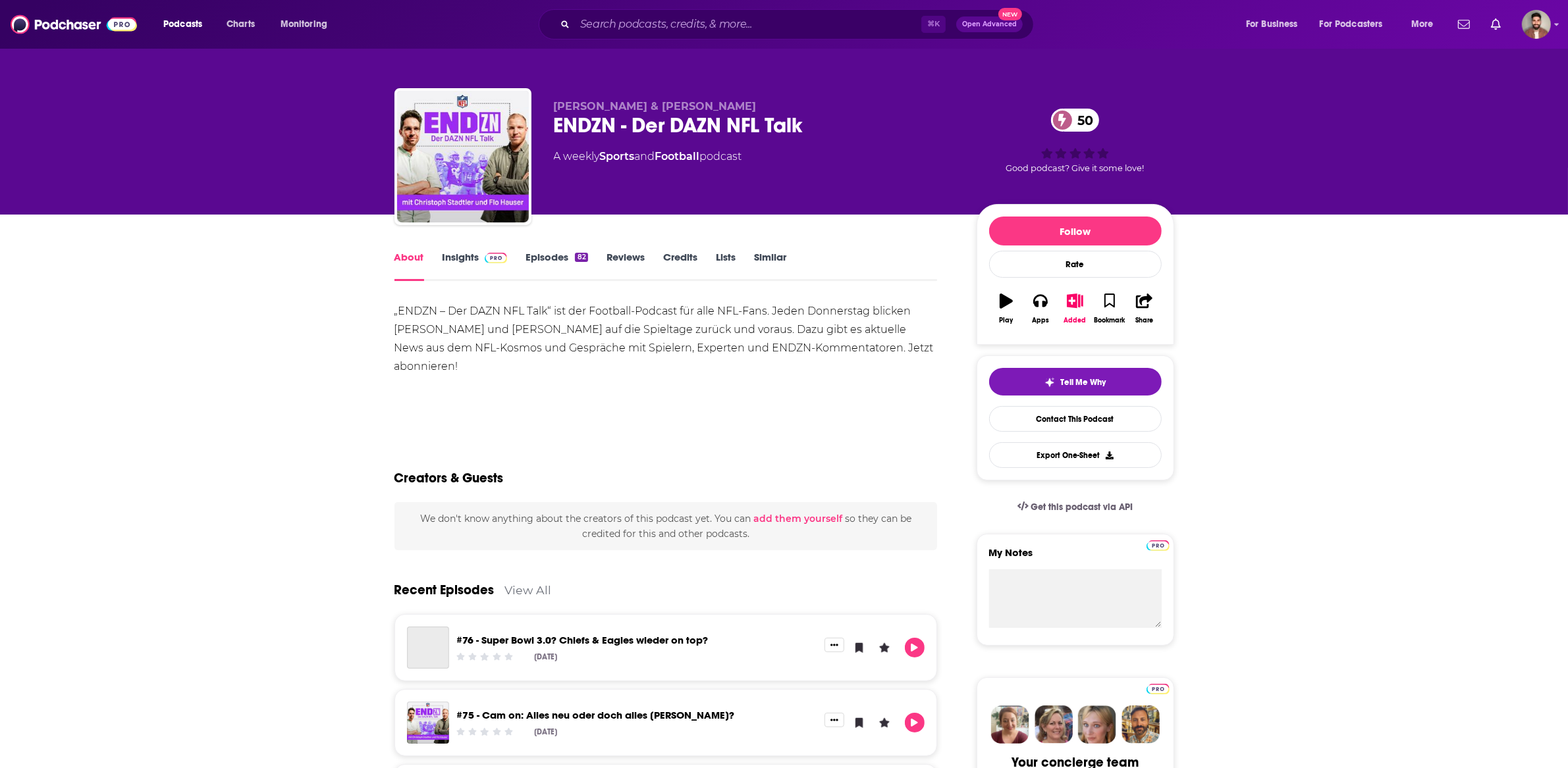
click at [462, 254] on link "Insights" at bounding box center [475, 266] width 65 height 30
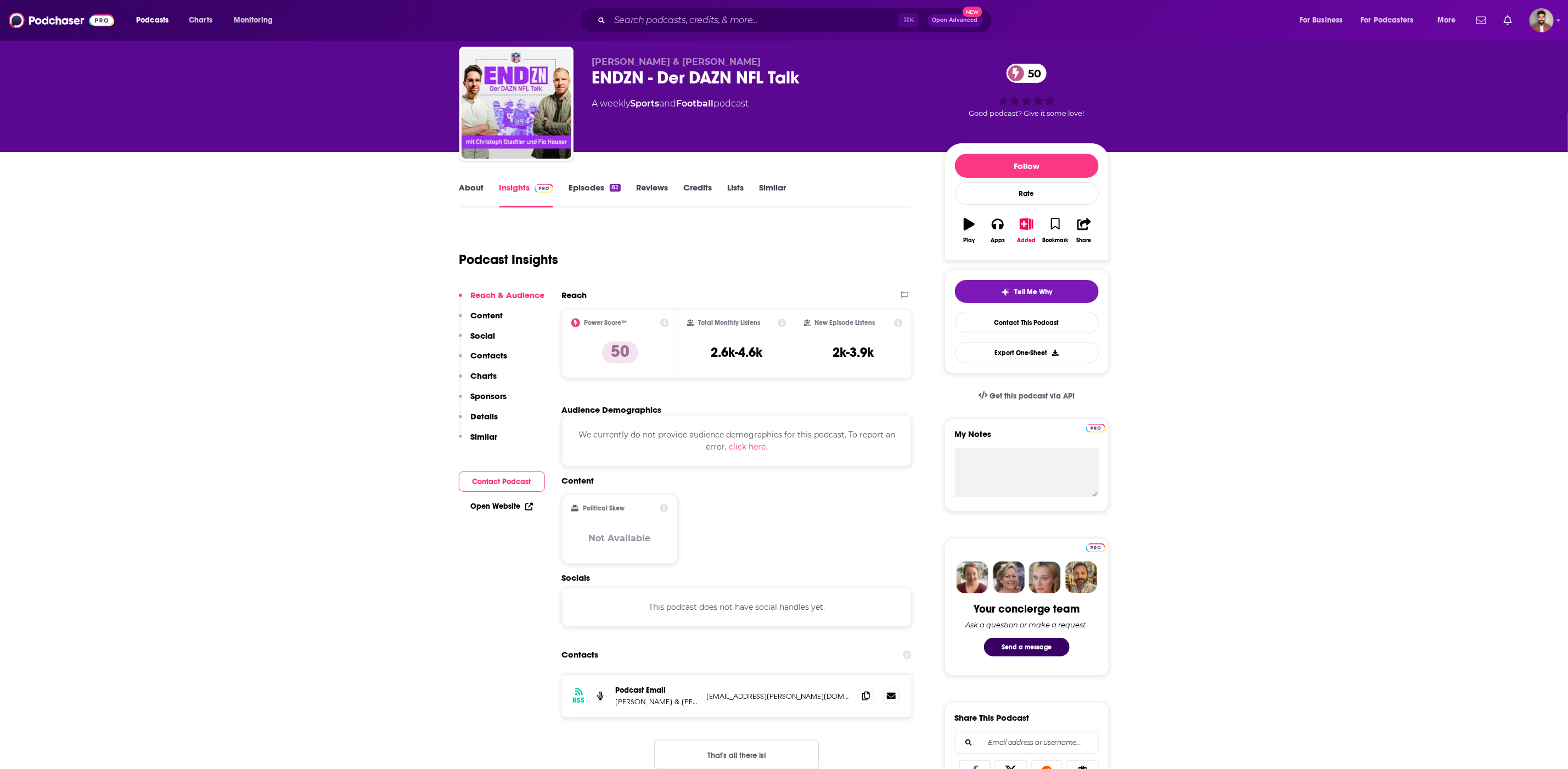
scroll to position [24, 0]
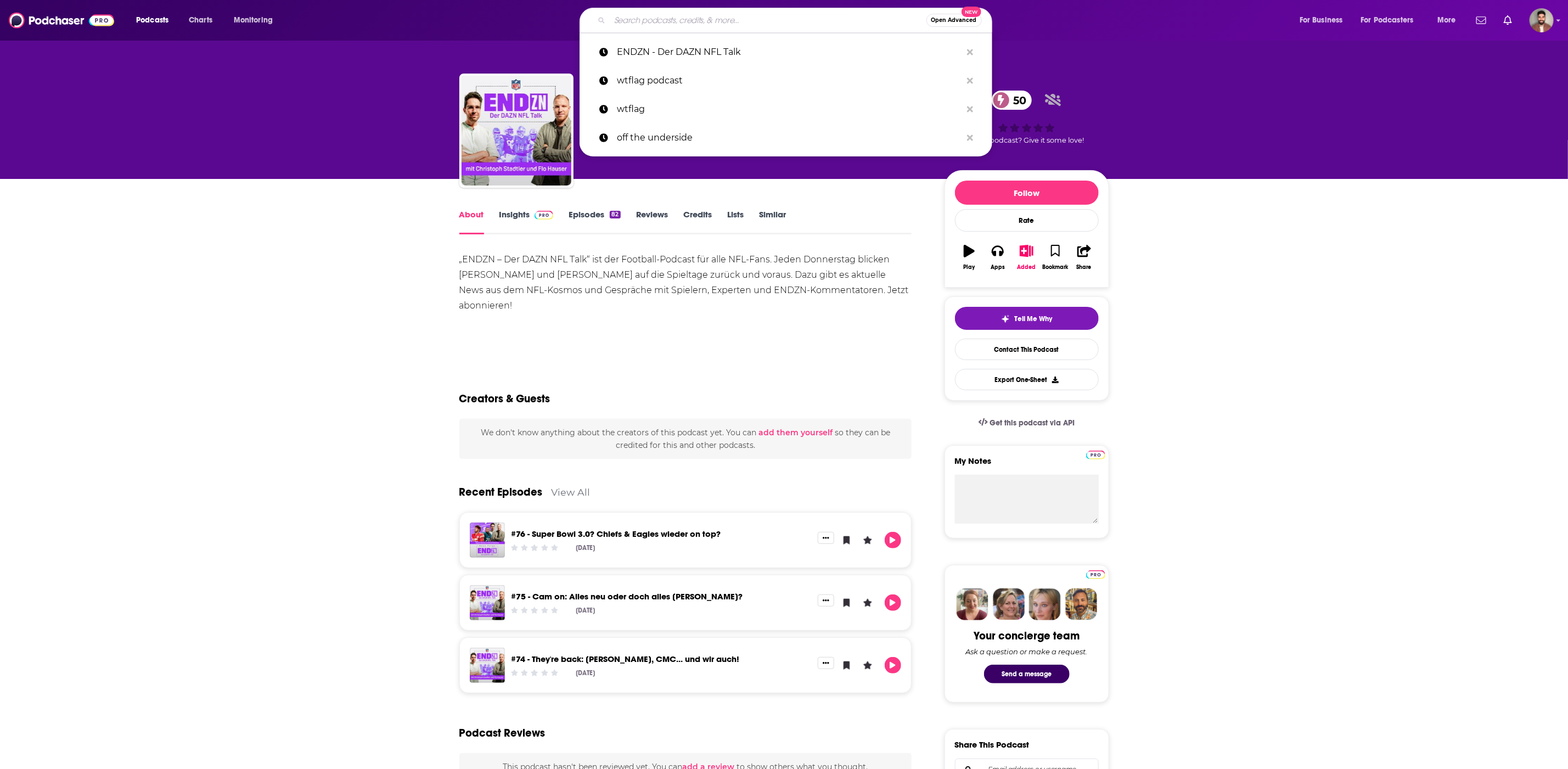
click at [680, 21] on input "Search podcasts, credits, & more..." at bounding box center [768, 20] width 317 height 18
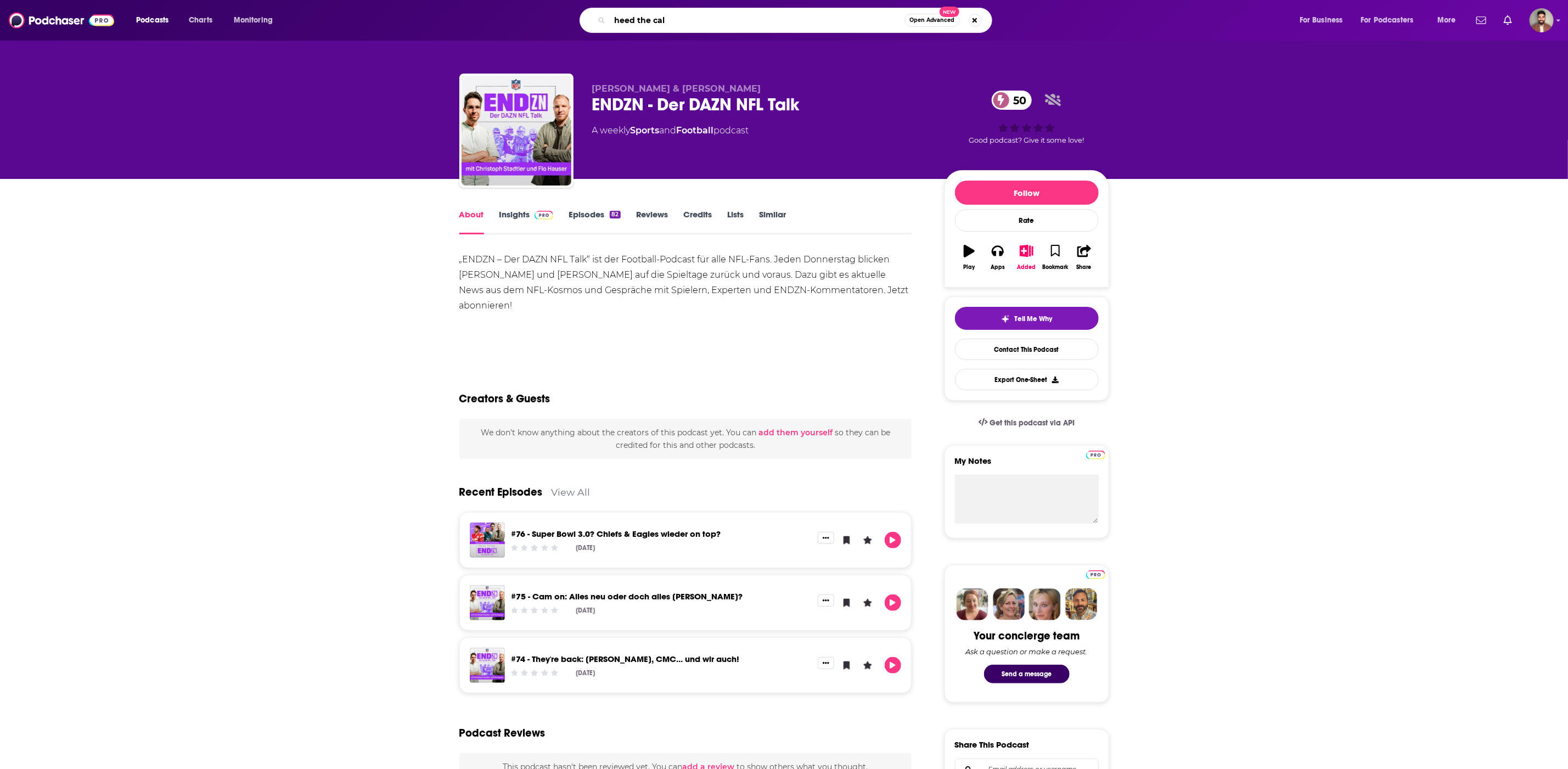
type input "heed the call"
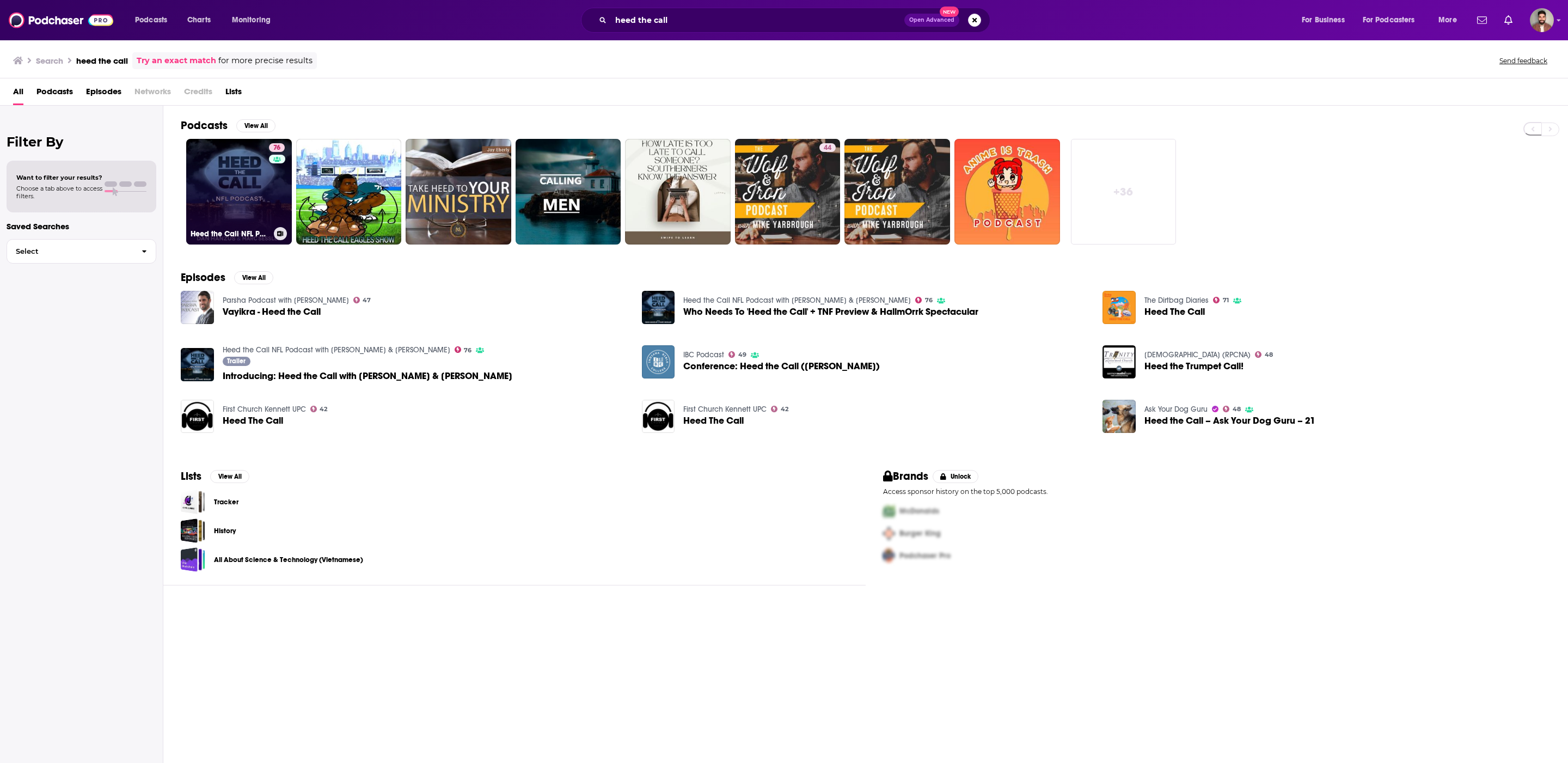
click at [249, 206] on link "76 Heed the Call NFL Podcast with [PERSON_NAME] & [PERSON_NAME]" at bounding box center [238, 191] width 105 height 105
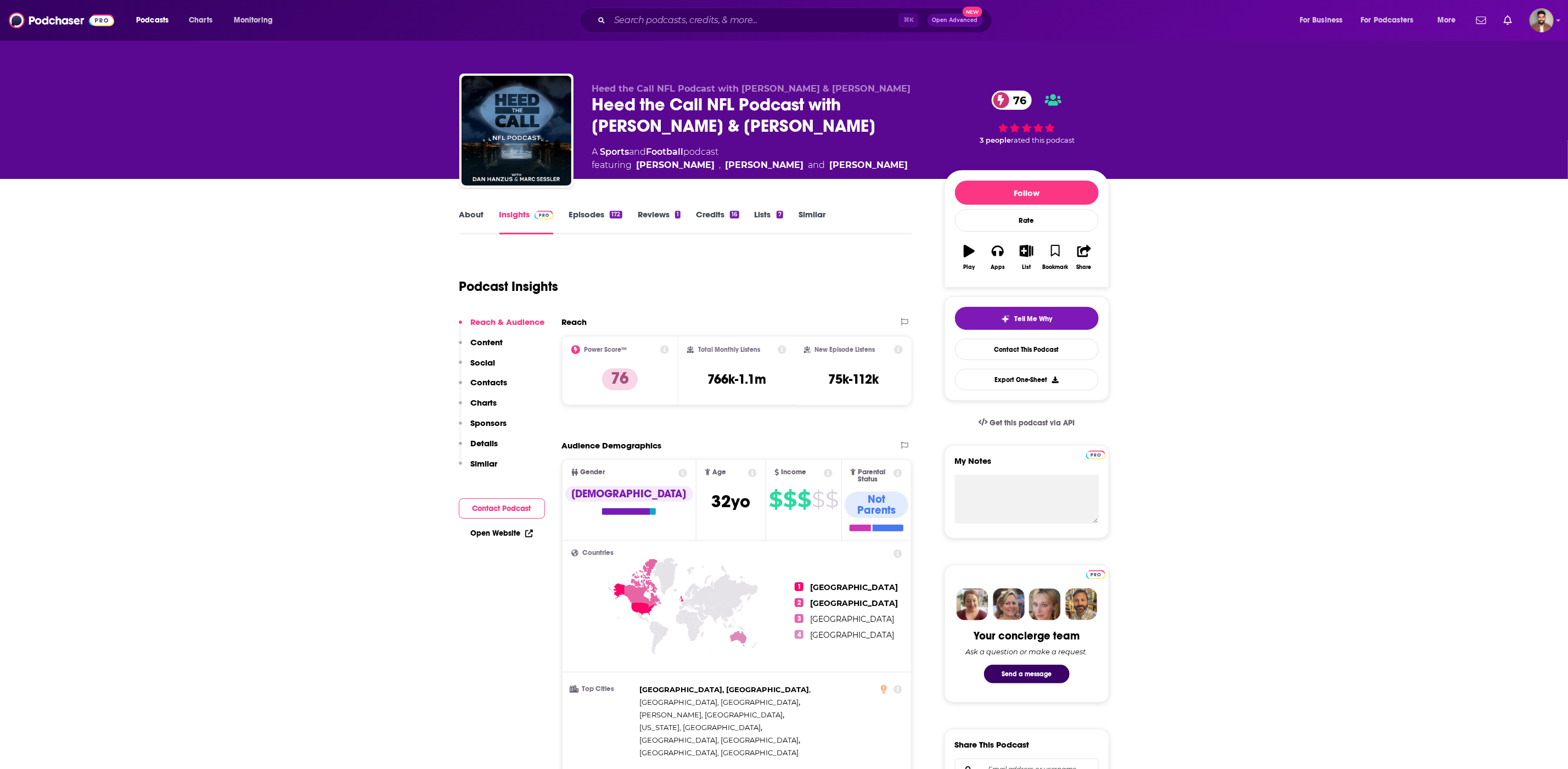
click at [469, 212] on link "About" at bounding box center [472, 222] width 25 height 25
